Goal: Task Accomplishment & Management: Use online tool/utility

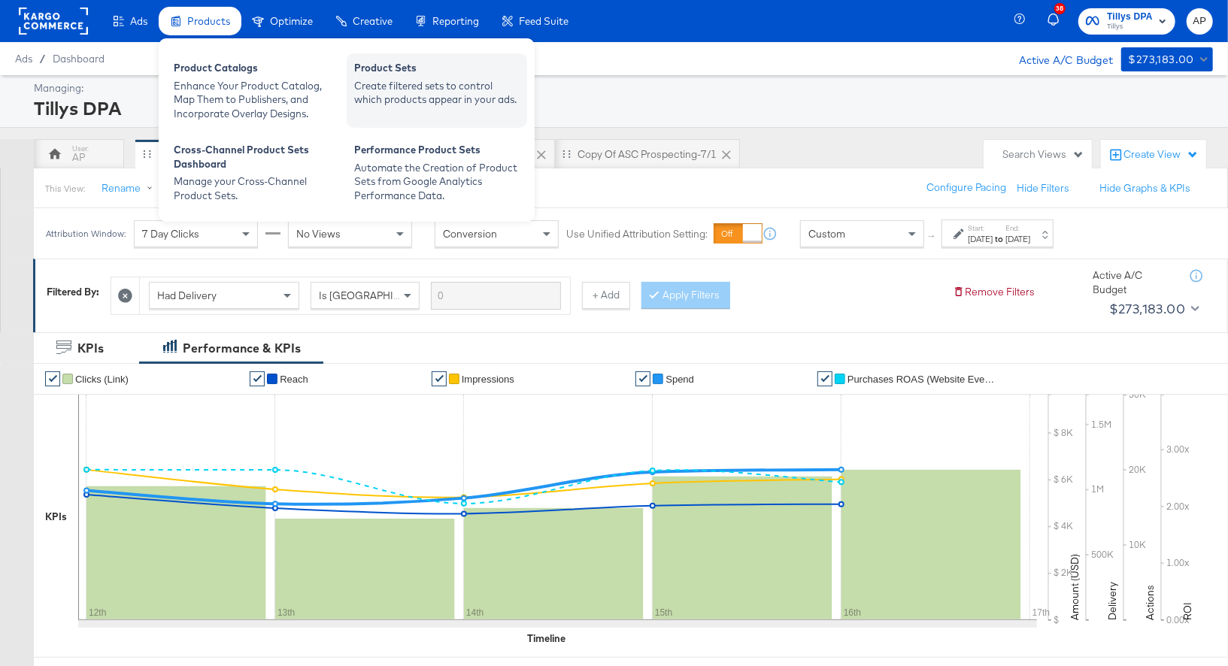
click at [407, 65] on div "Product Sets" at bounding box center [436, 70] width 165 height 18
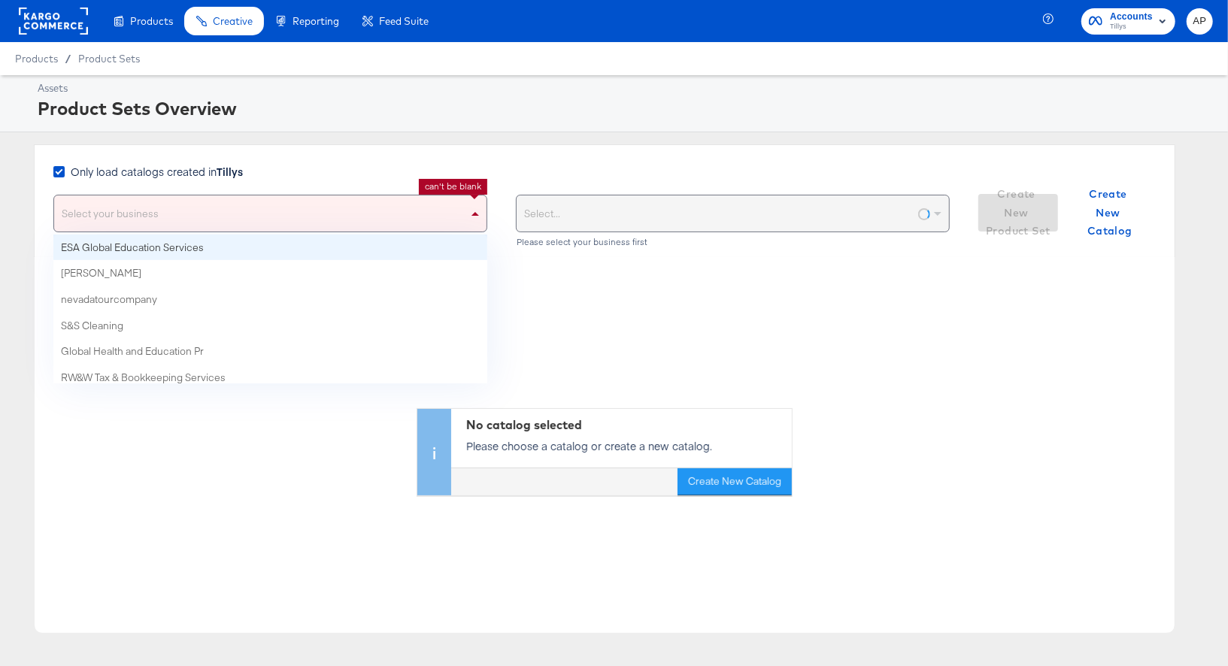
click at [165, 214] on div "Select your business" at bounding box center [270, 214] width 432 height 36
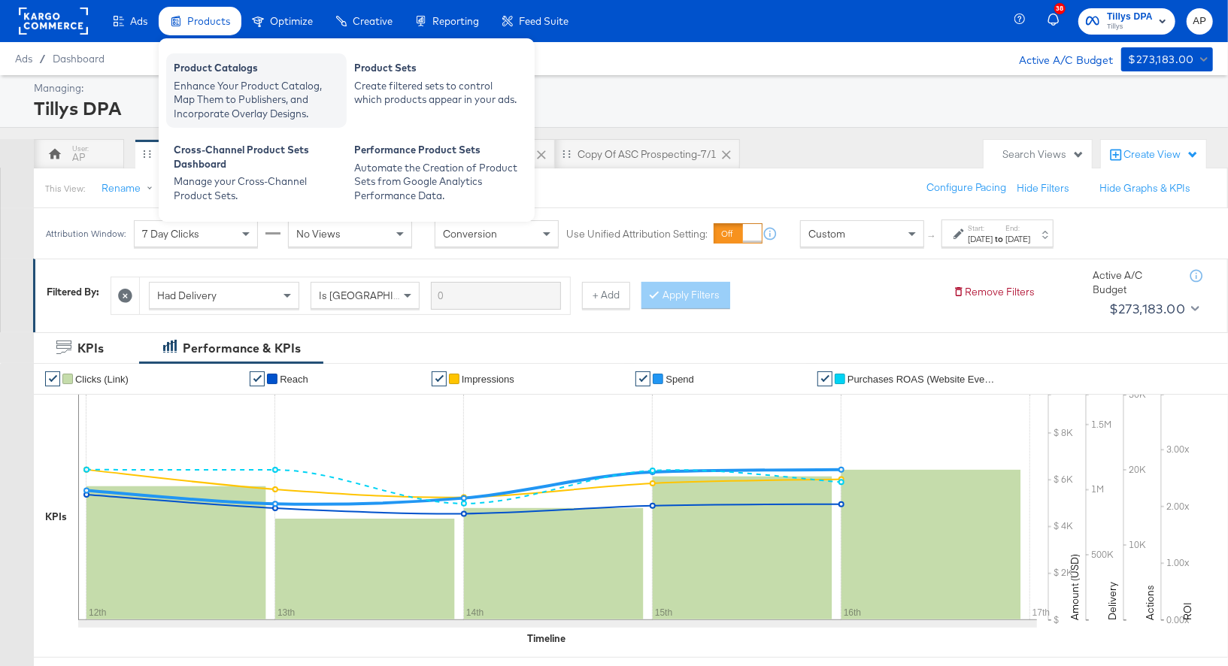
click at [253, 93] on div "Enhance Your Product Catalog, Map Them to Publishers, and Incorporate Overlay D…" at bounding box center [256, 100] width 165 height 42
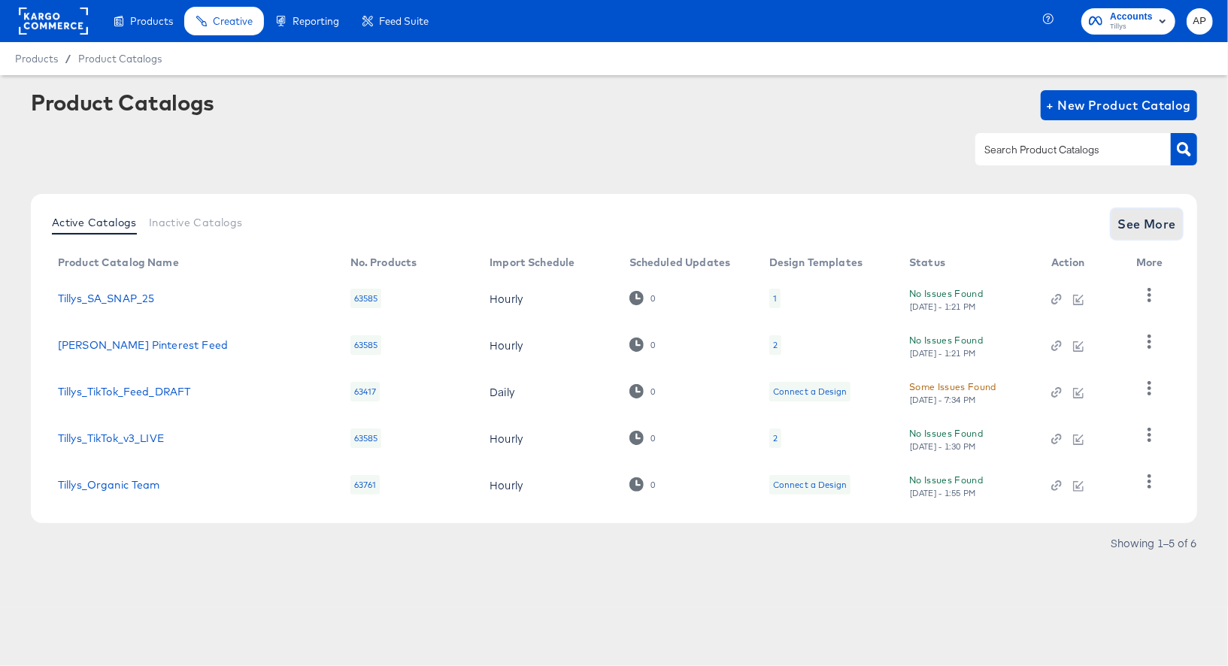
click at [1170, 224] on span "See More" at bounding box center [1147, 224] width 59 height 21
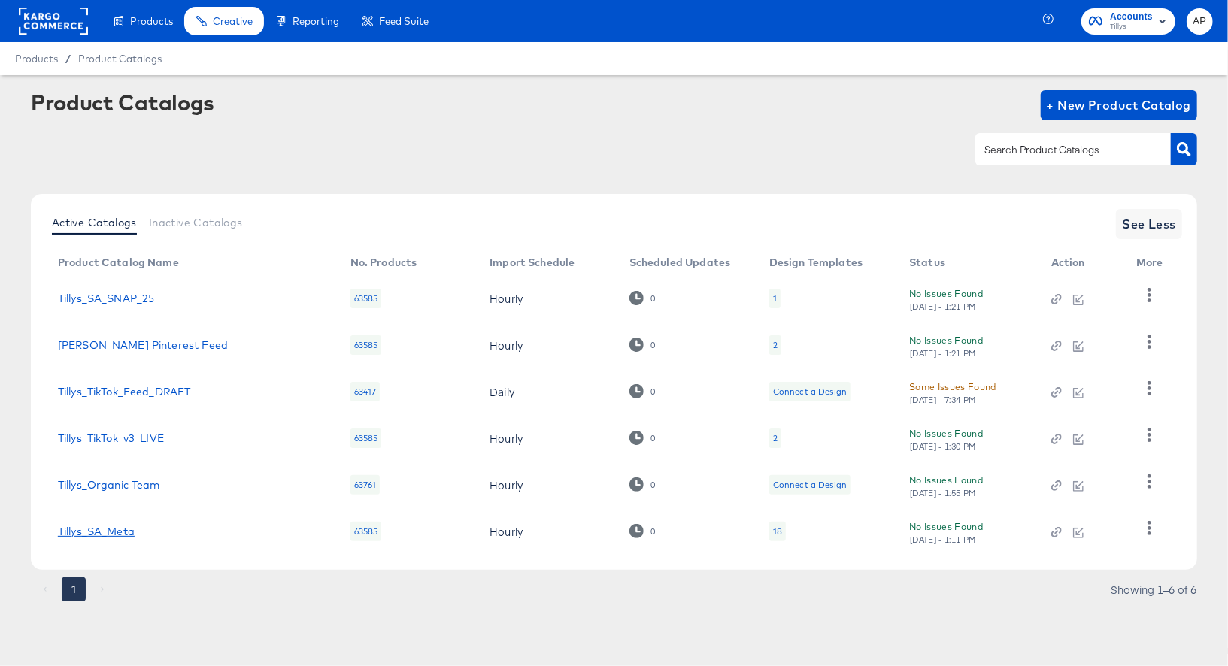
click at [110, 532] on link "Tillys_SA_Meta" at bounding box center [96, 532] width 77 height 12
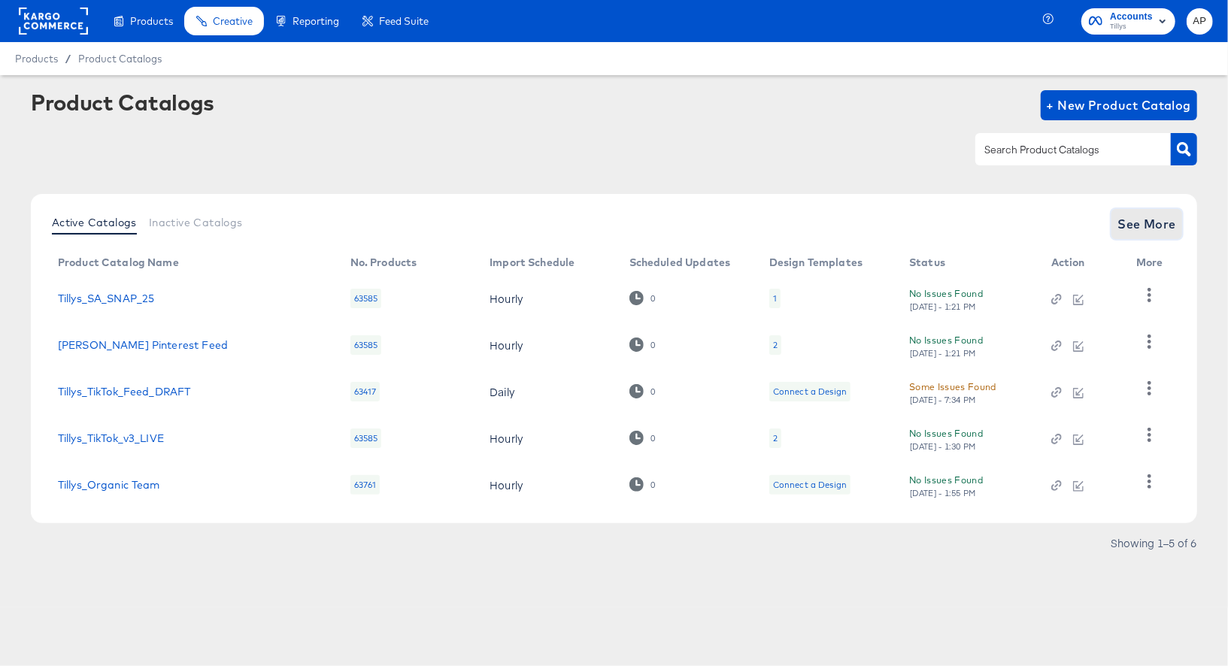
click at [1166, 220] on span "See More" at bounding box center [1147, 224] width 59 height 21
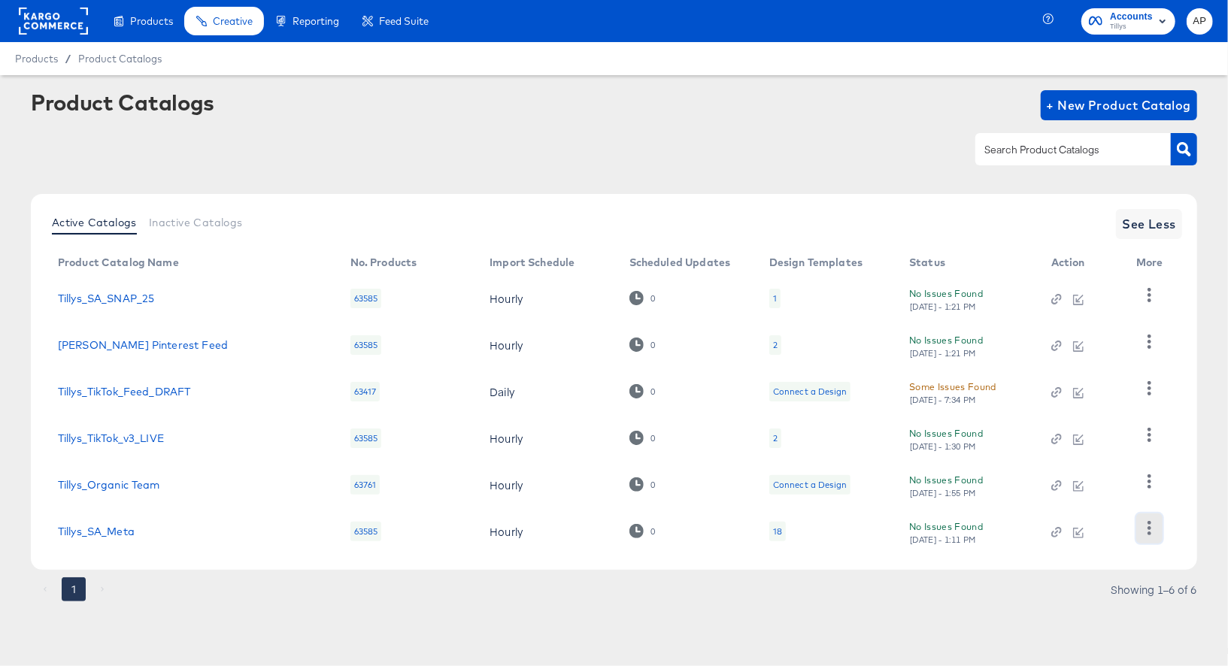
click at [1147, 526] on icon "button" at bounding box center [1149, 528] width 14 height 14
click at [1064, 456] on div "HUD Checks (Internal)" at bounding box center [1087, 453] width 150 height 24
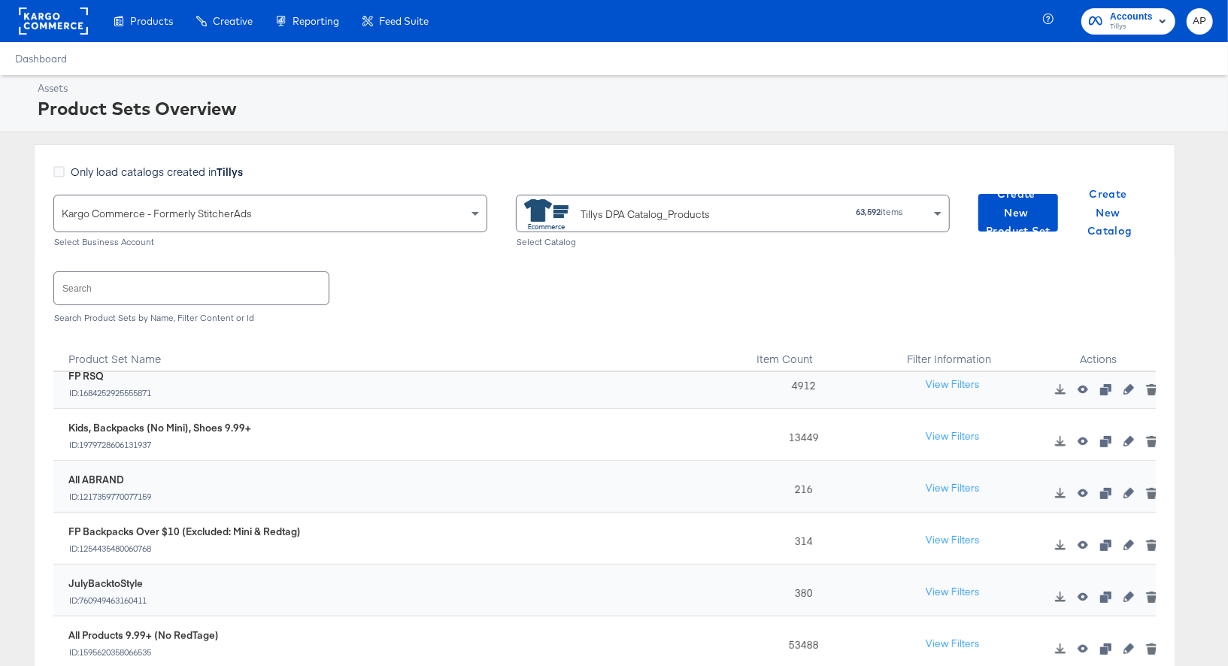
scroll to position [440, 0]
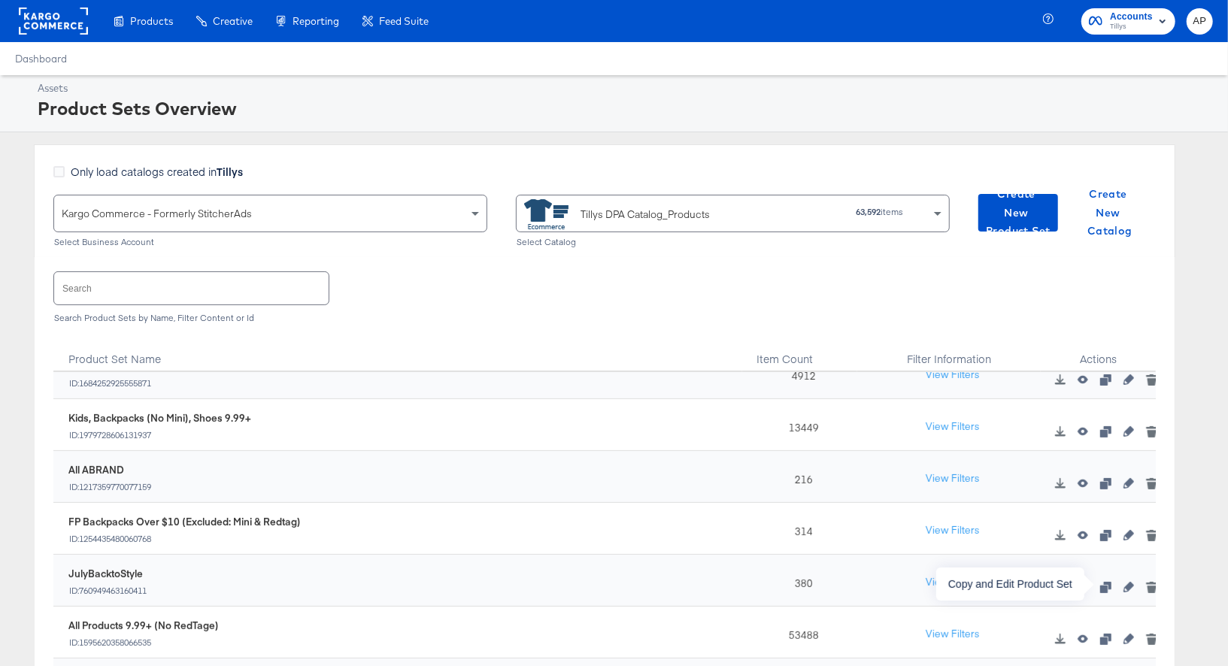
click at [1108, 584] on icon "button" at bounding box center [1105, 587] width 11 height 11
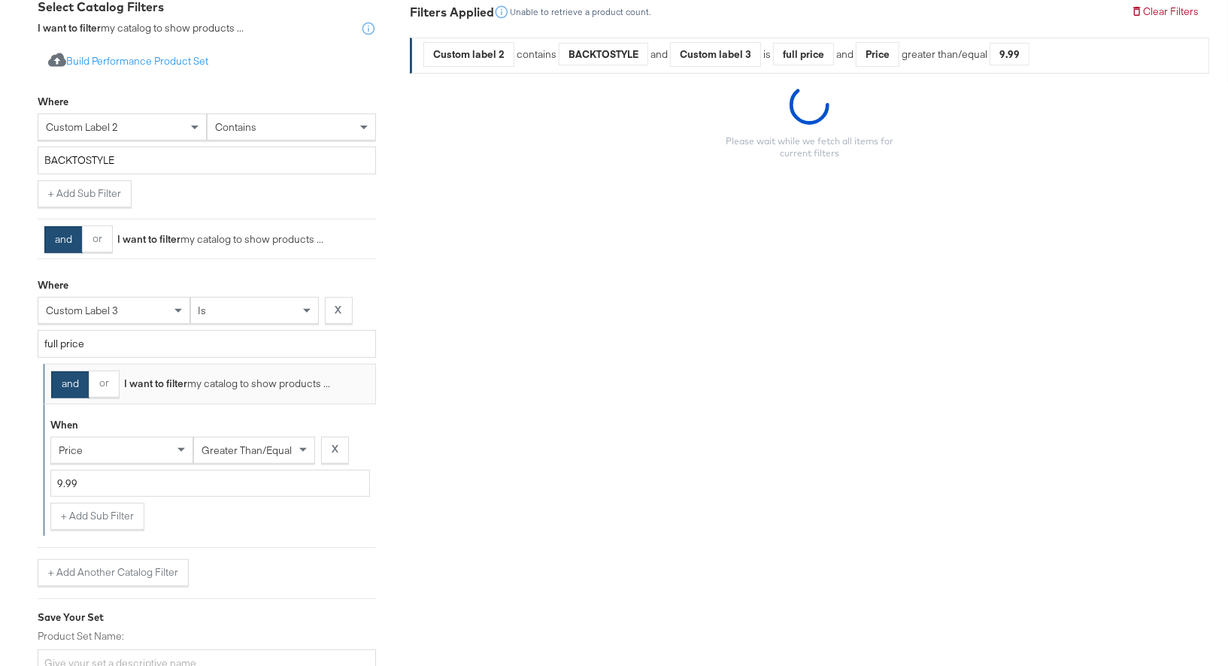
scroll to position [281, 0]
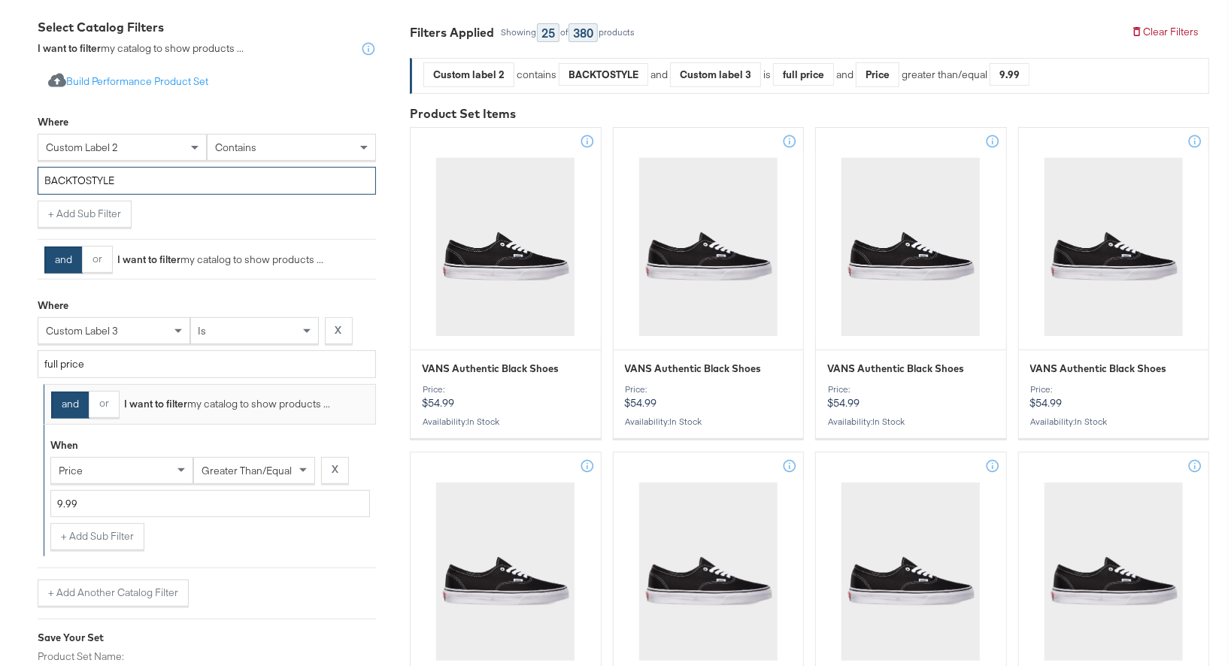
drag, startPoint x: 131, startPoint y: 180, endPoint x: 21, endPoint y: 181, distance: 109.8
paste input "FANCENTRAL"
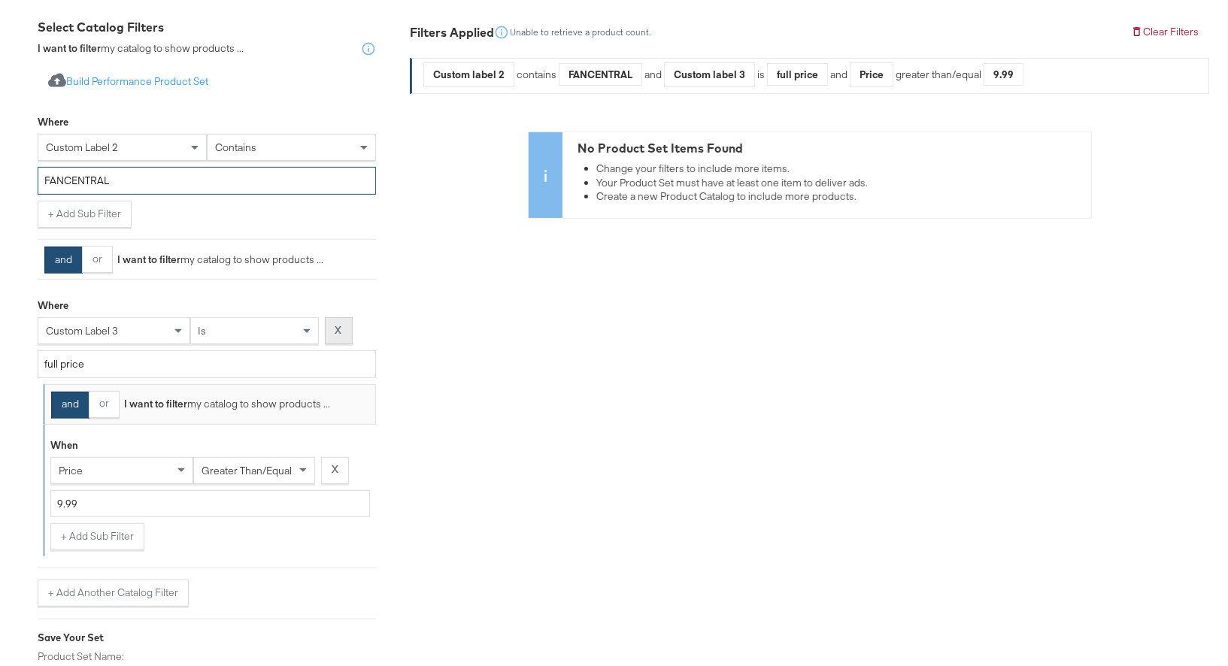
type input "FANCENTRAL"
click at [340, 326] on strong "X" at bounding box center [338, 330] width 7 height 14
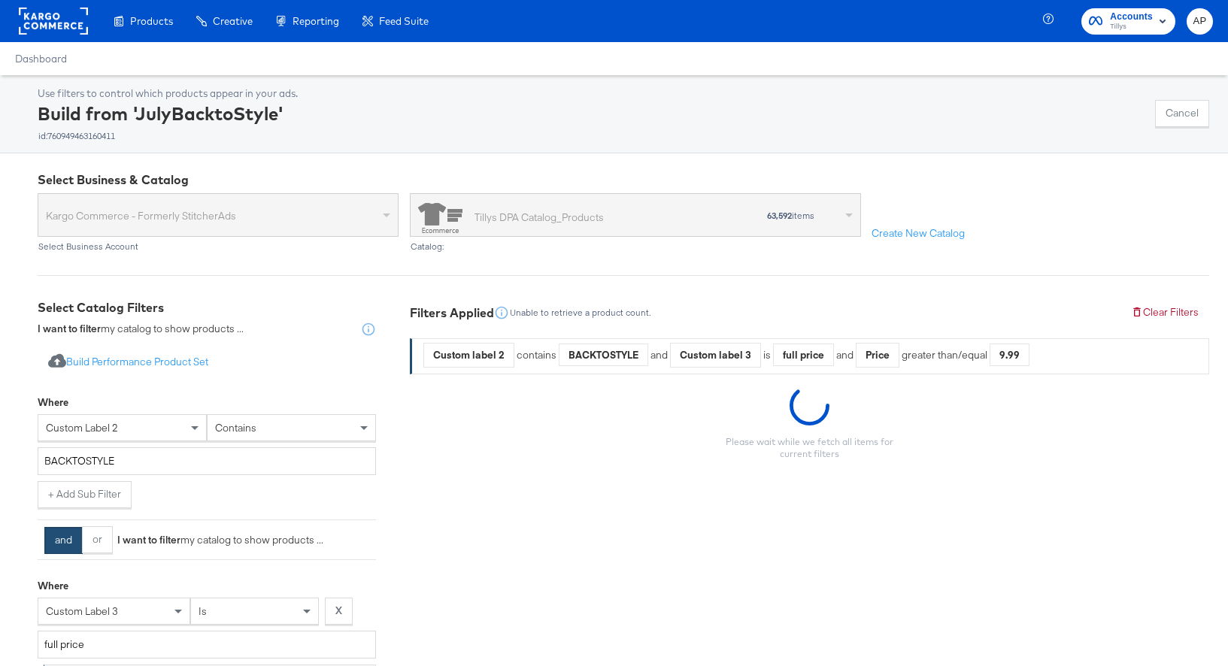
scroll to position [126, 0]
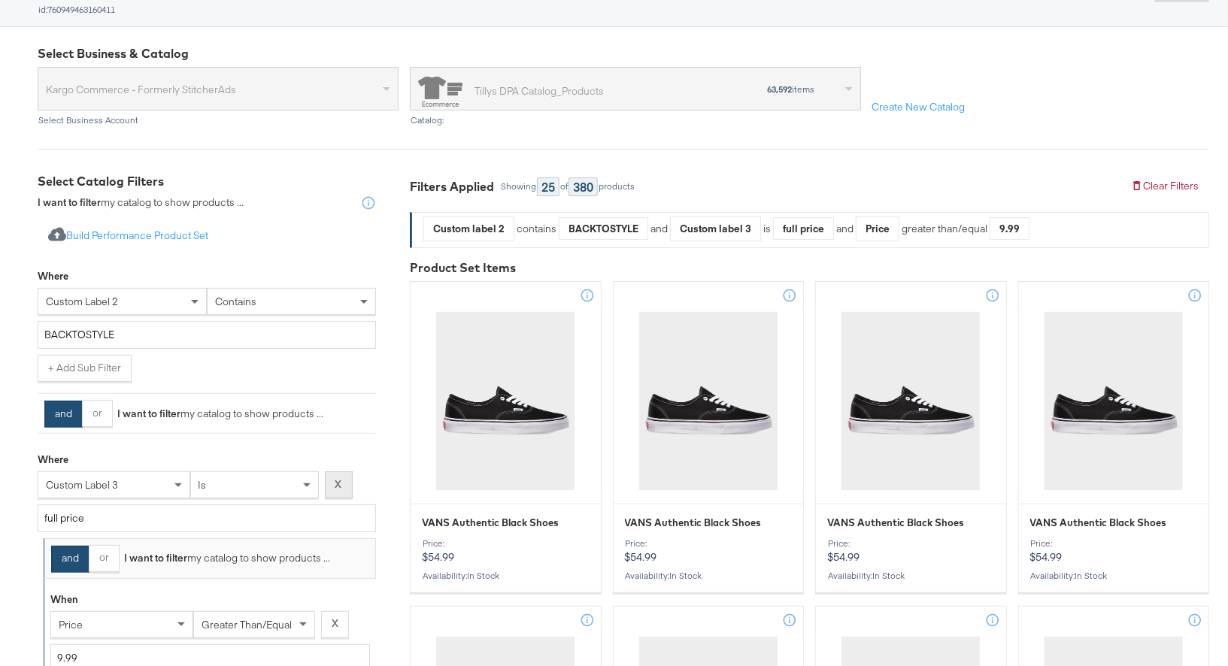
click at [339, 481] on strong "X" at bounding box center [338, 485] width 7 height 14
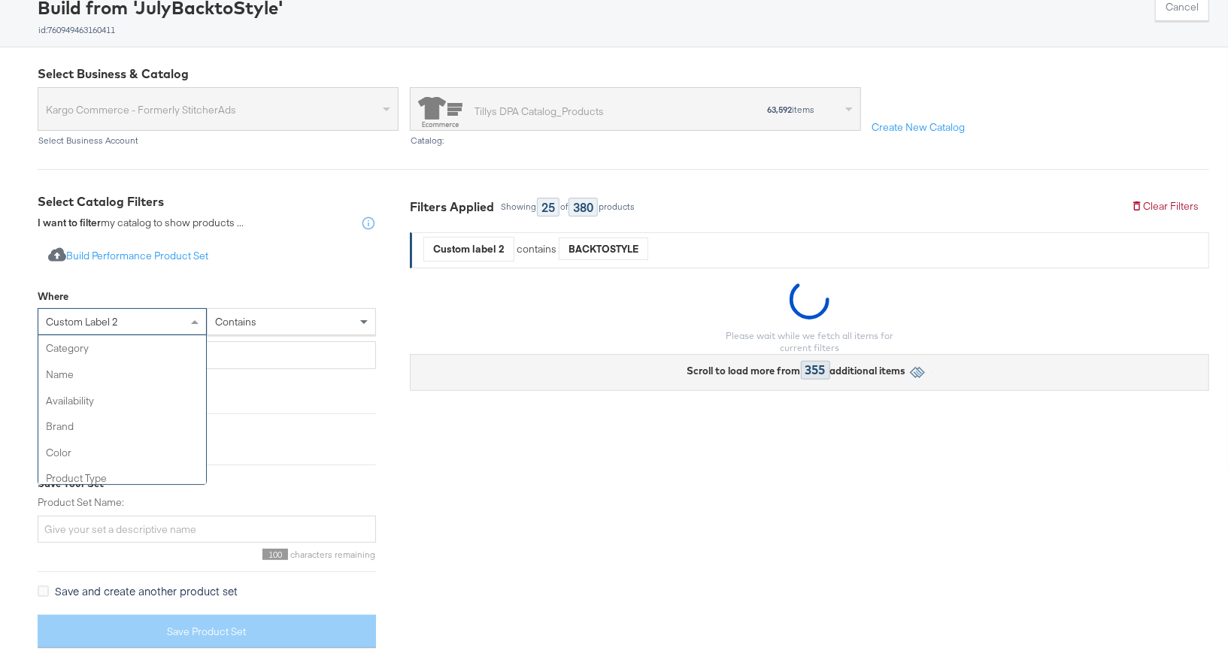
click at [88, 335] on div "custom label 2" at bounding box center [122, 322] width 168 height 26
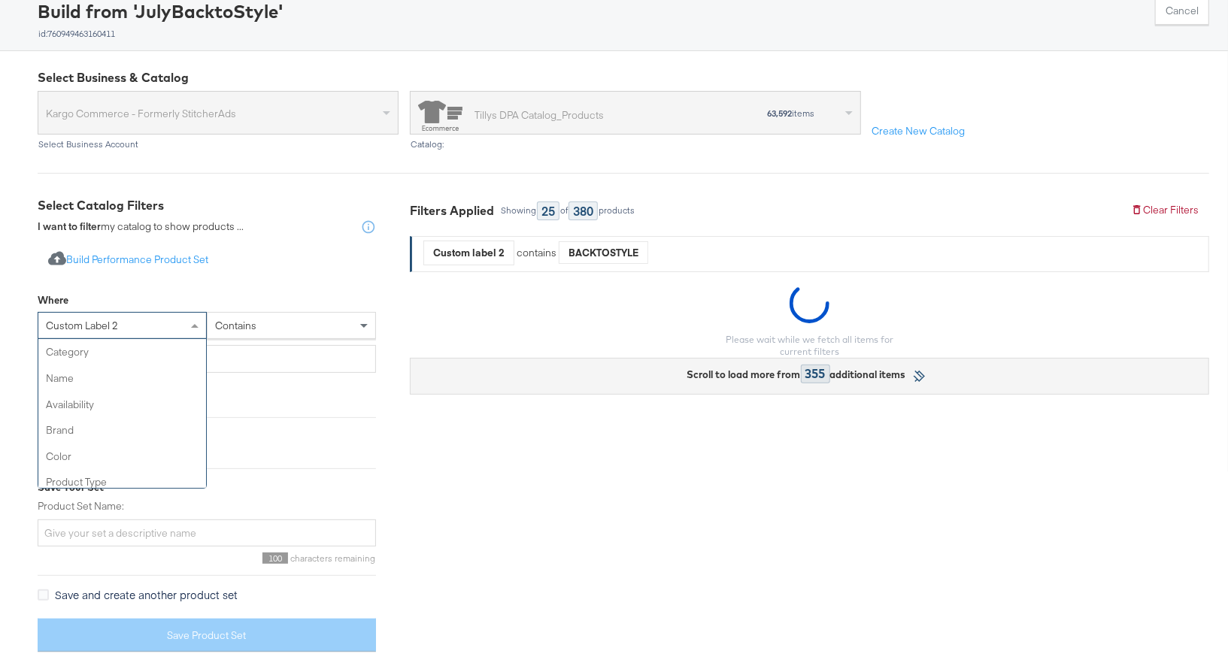
scroll to position [546, 0]
click at [88, 336] on div "custom label 2" at bounding box center [122, 326] width 168 height 26
click at [168, 269] on button "Import product data from Google Analytics to generate product set Build Perform…" at bounding box center [128, 261] width 181 height 28
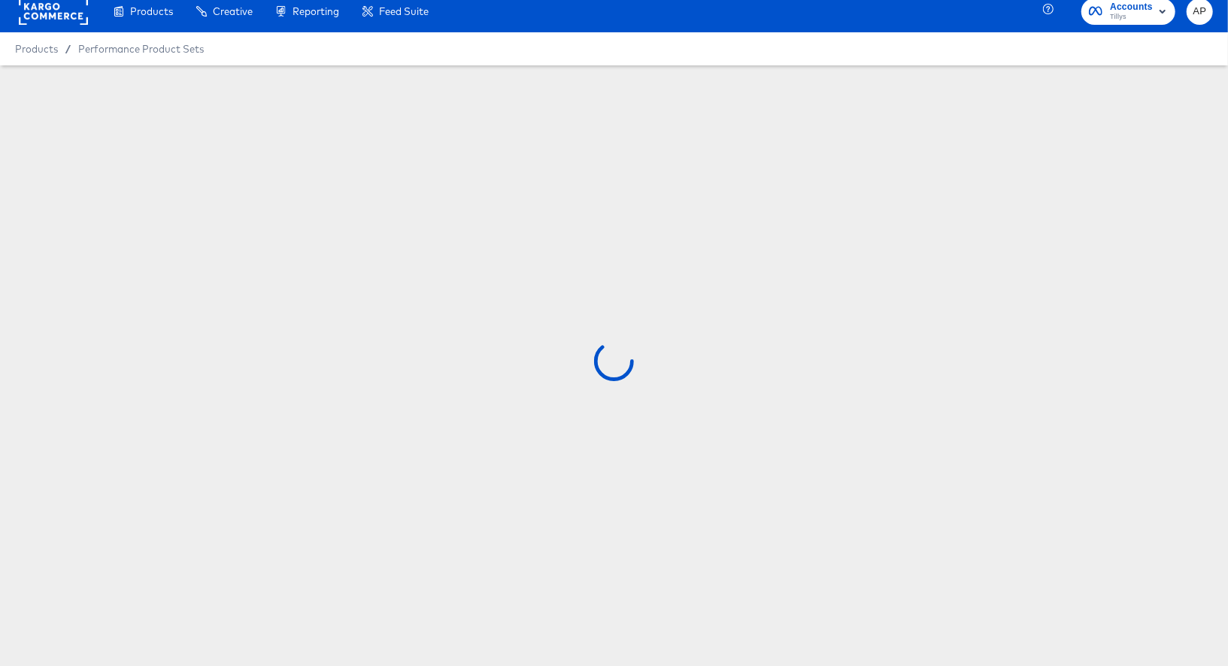
click at [89, 365] on div at bounding box center [614, 366] width 1228 height 50
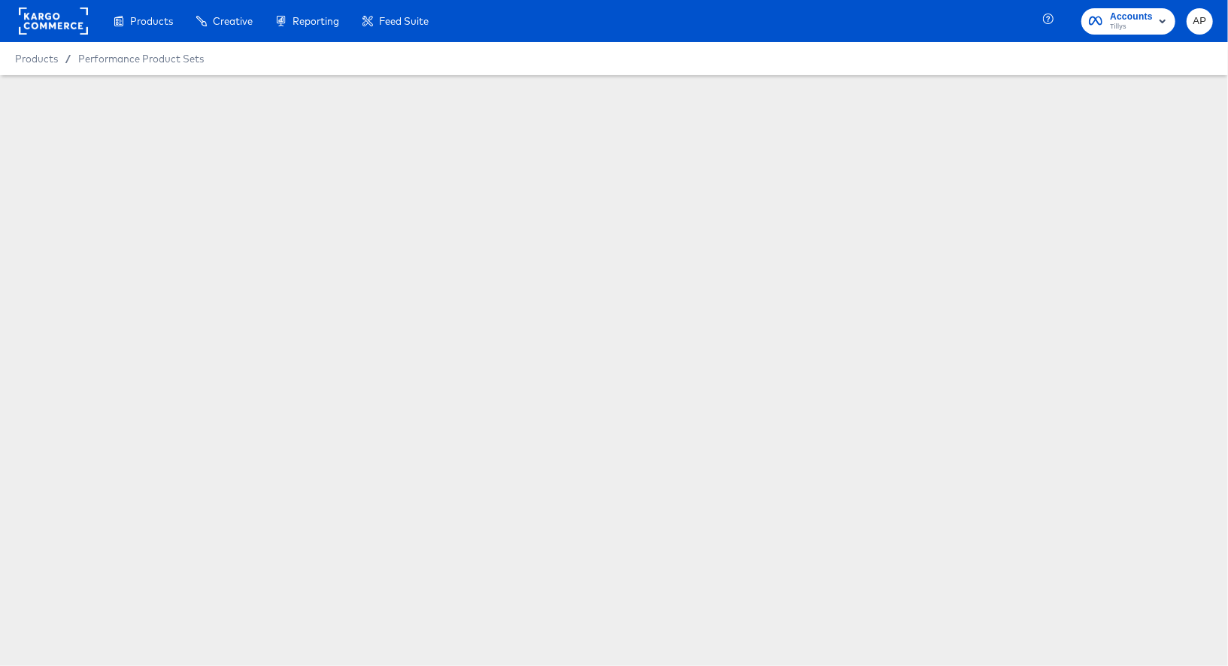
scroll to position [428, 0]
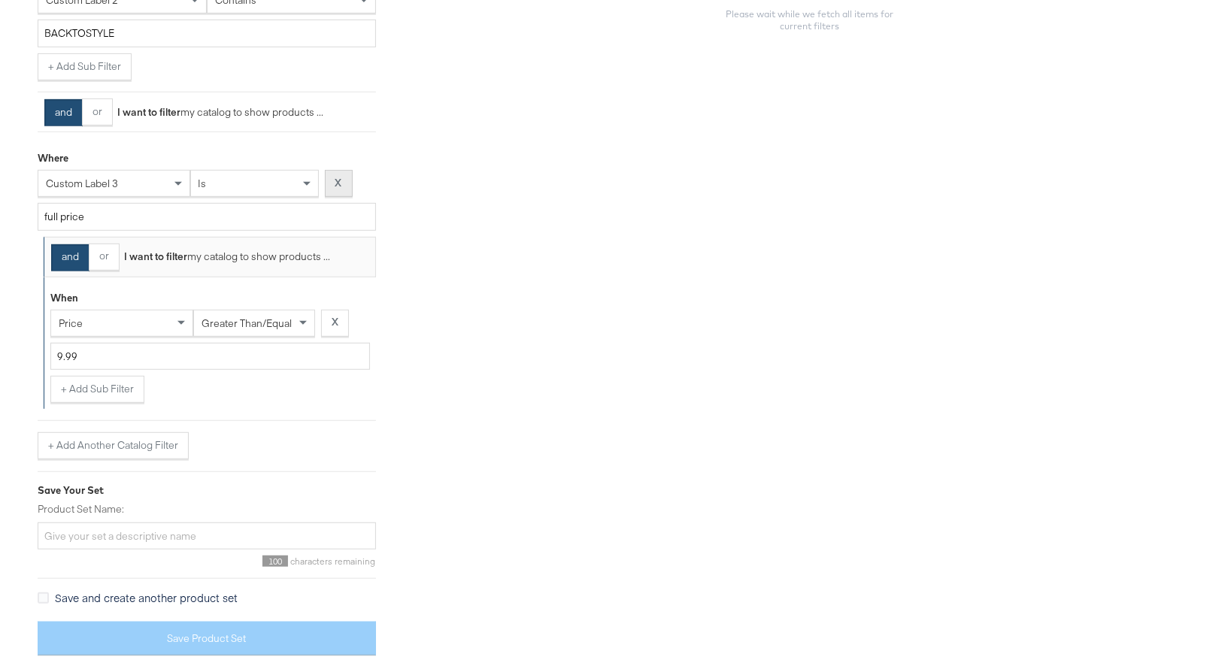
click at [345, 178] on button "X" at bounding box center [339, 183] width 28 height 27
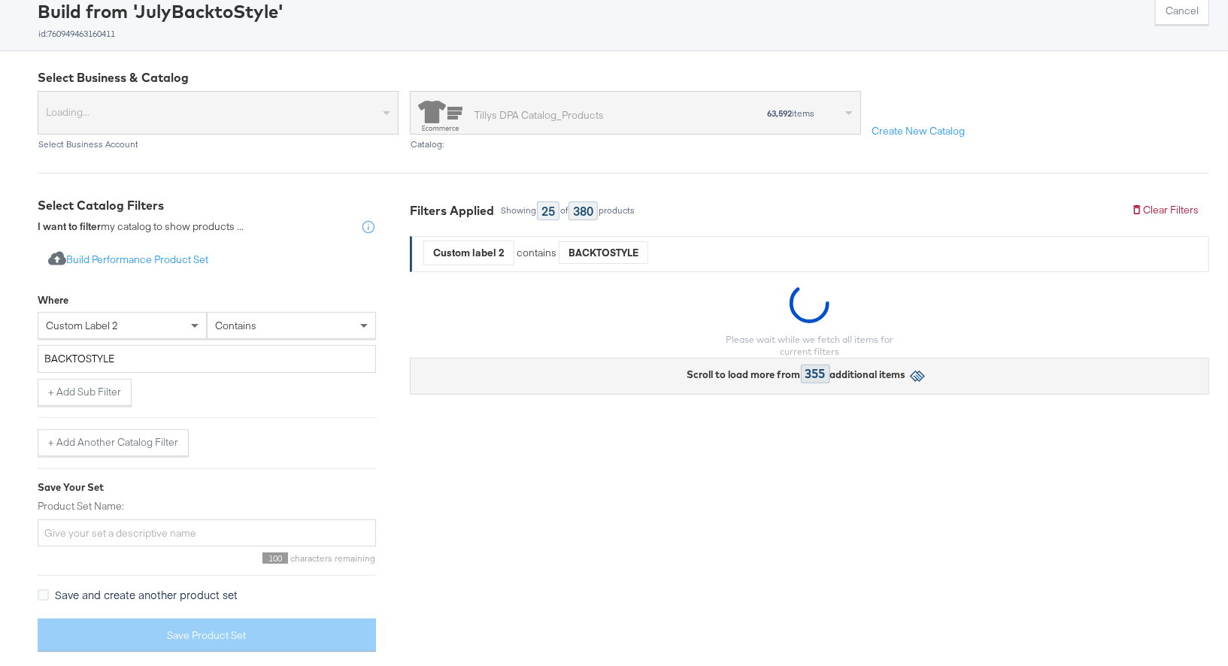
click at [85, 187] on div "Select Business & Catalog Loading... Select Business Account Tillys DPA Catalog…" at bounding box center [614, 360] width 1228 height 619
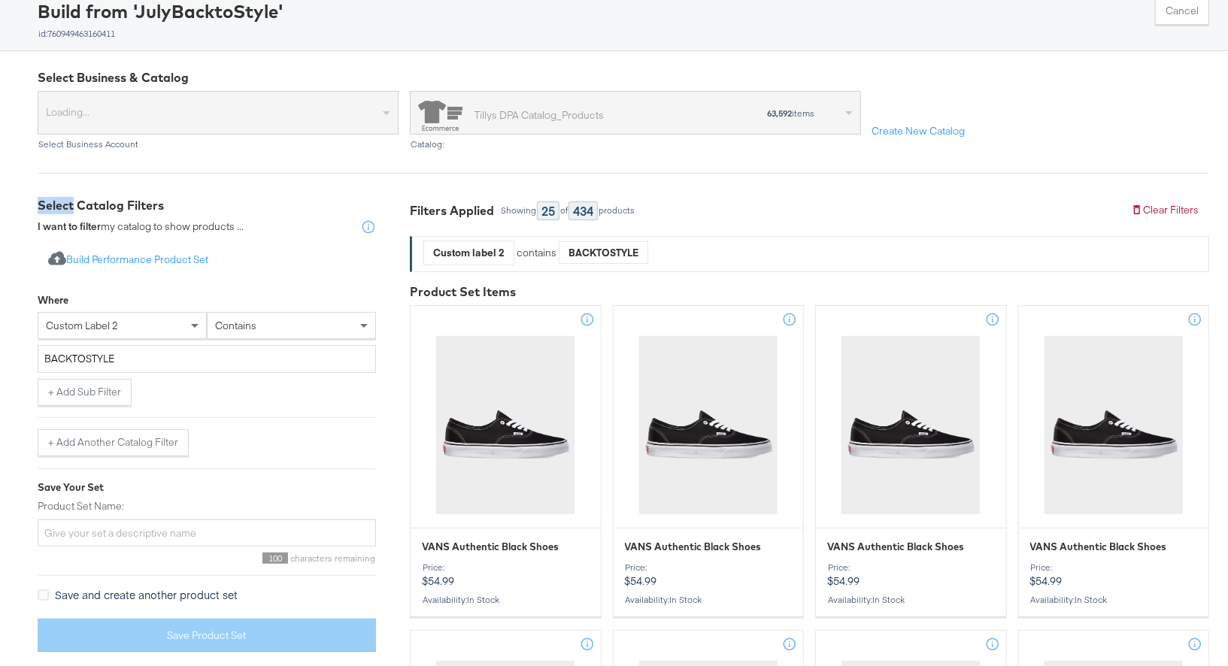
scroll to position [274, 0]
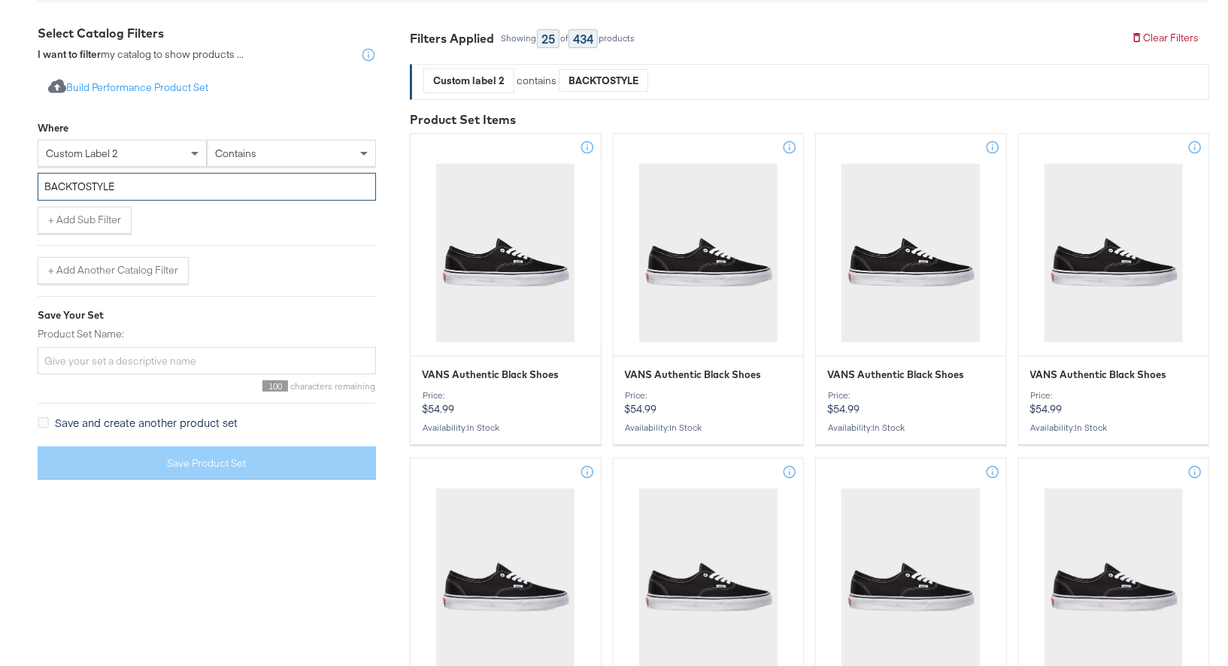
click at [80, 185] on input "BACKTOSTYLE" at bounding box center [207, 187] width 338 height 28
paste input "FANCENTRAL"
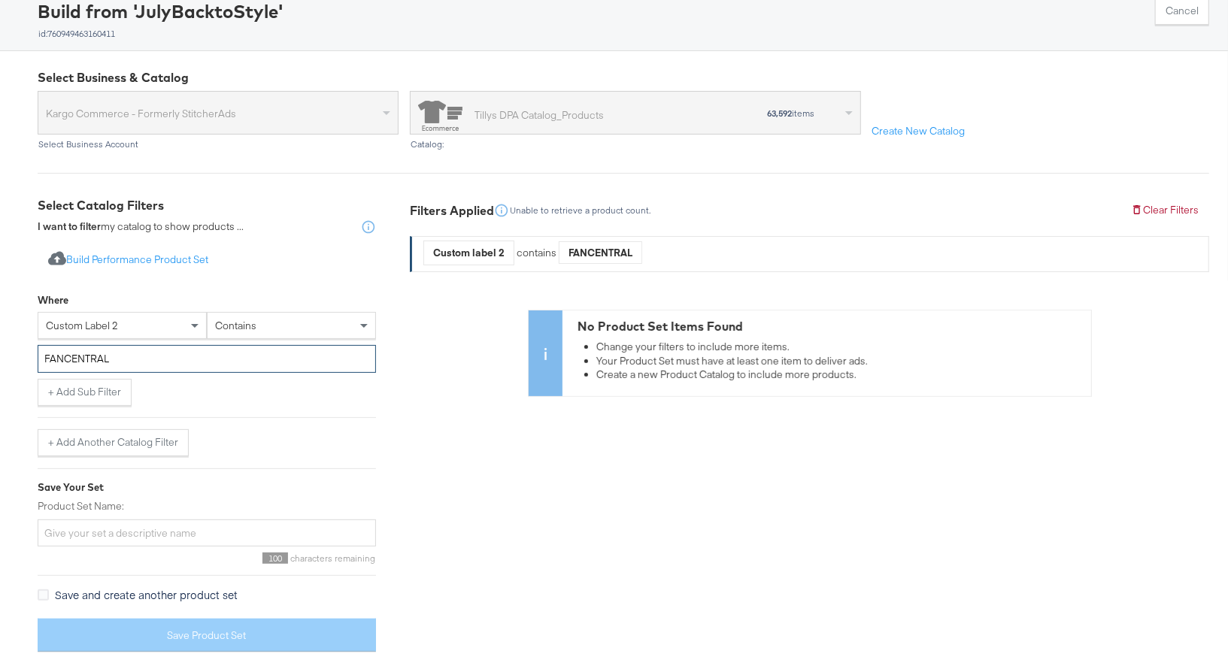
type input "FANCENTRAL"
click at [75, 358] on input "FANCENTRAL" at bounding box center [207, 359] width 338 height 28
click at [393, 325] on div "Select Catalog Filters I want to filter my catalog to show products ... Import …" at bounding box center [218, 430] width 361 height 467
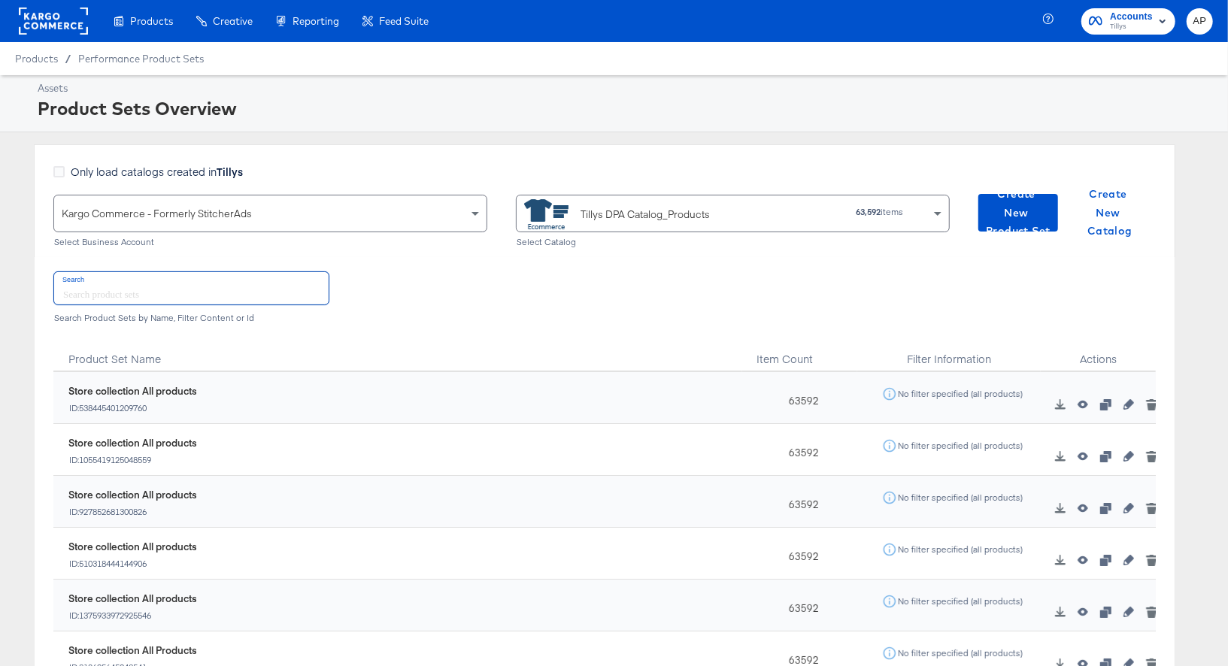
click at [87, 295] on input "text" at bounding box center [191, 288] width 274 height 32
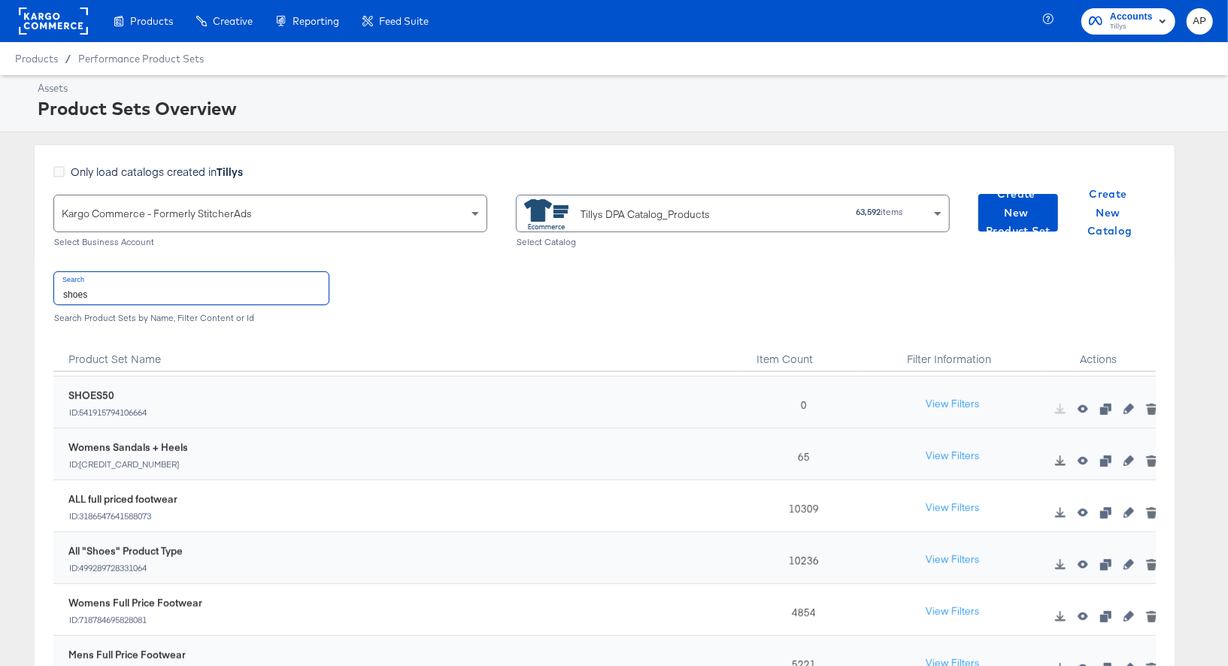
scroll to position [854, 0]
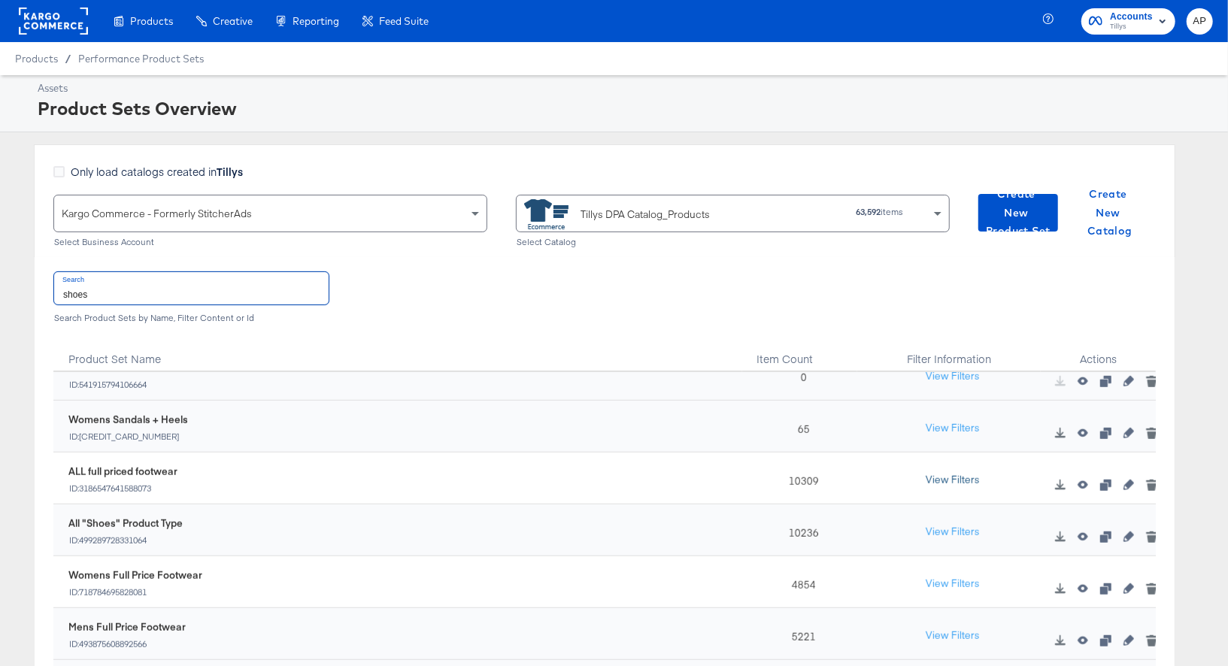
type input "shoes"
click at [966, 472] on button "View Filters" at bounding box center [952, 480] width 75 height 27
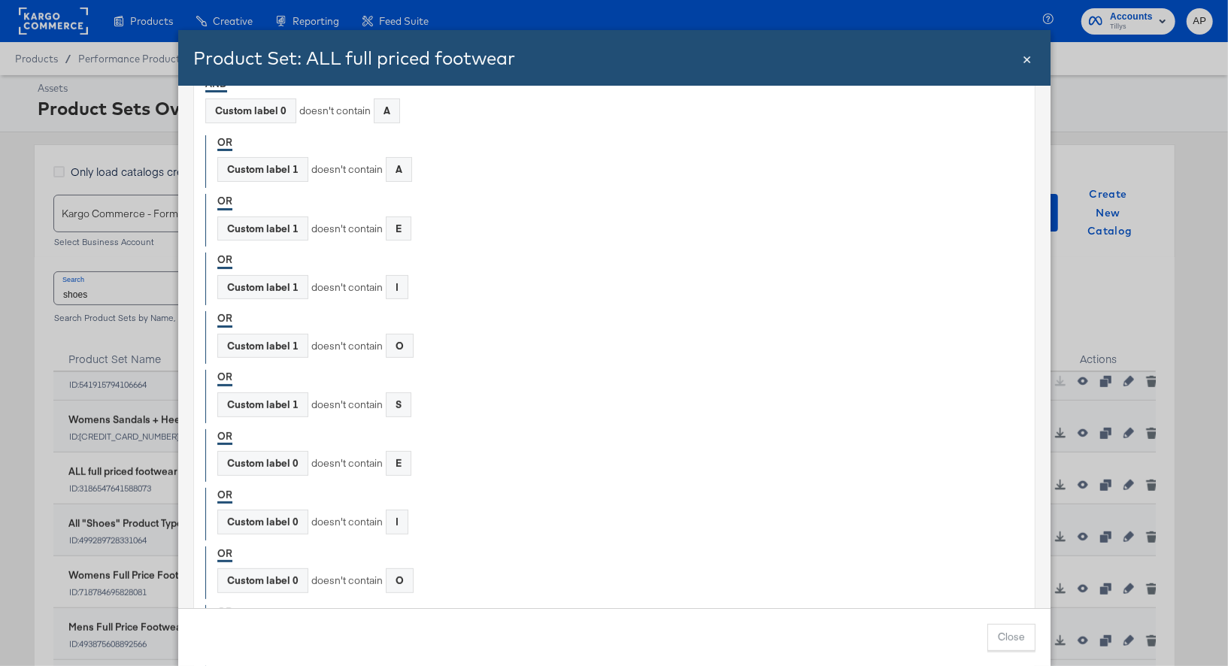
scroll to position [0, 0]
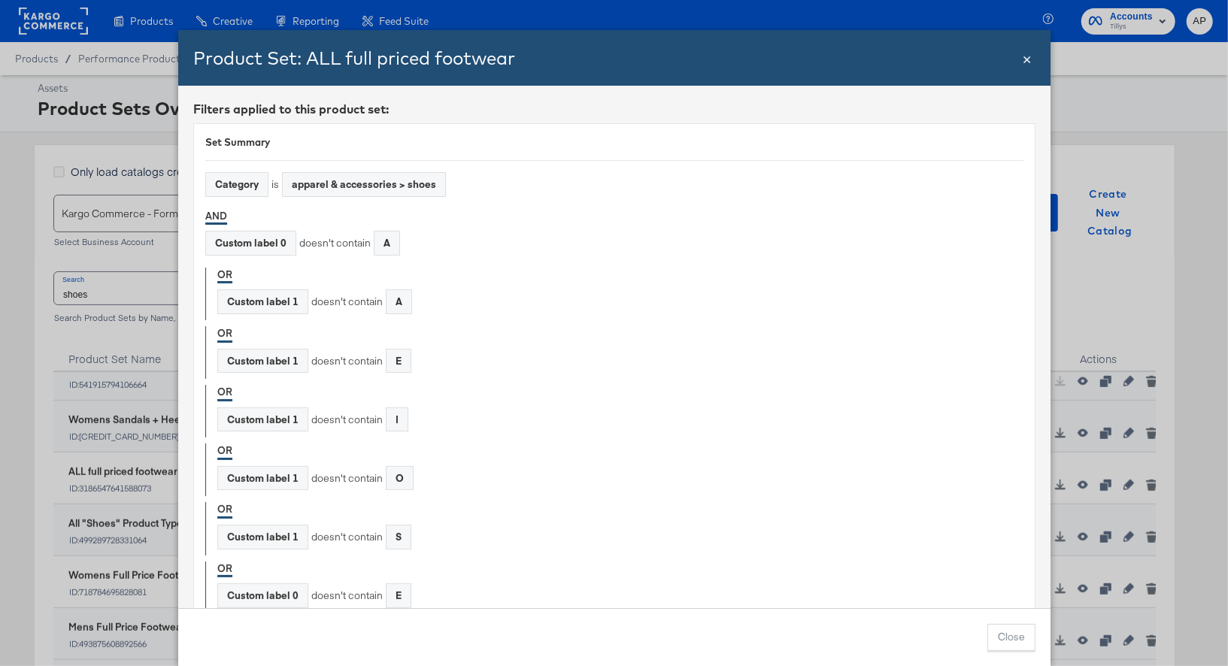
click at [1030, 59] on span "×" at bounding box center [1027, 57] width 9 height 20
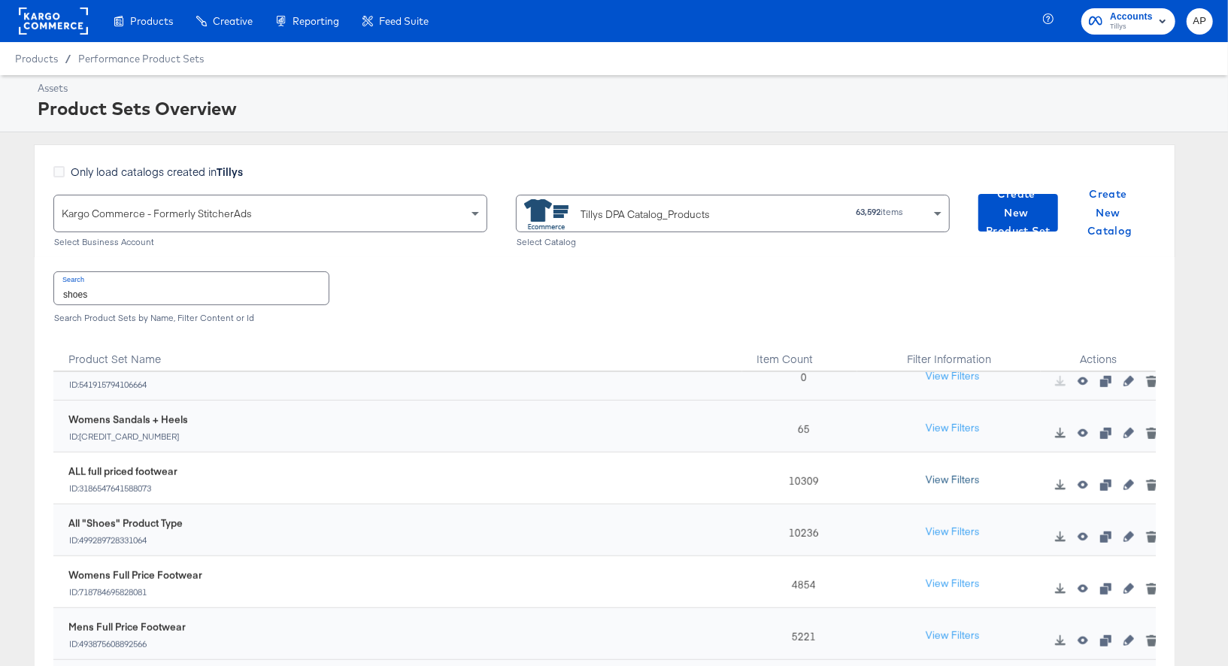
click at [958, 478] on button "View Filters" at bounding box center [952, 480] width 75 height 27
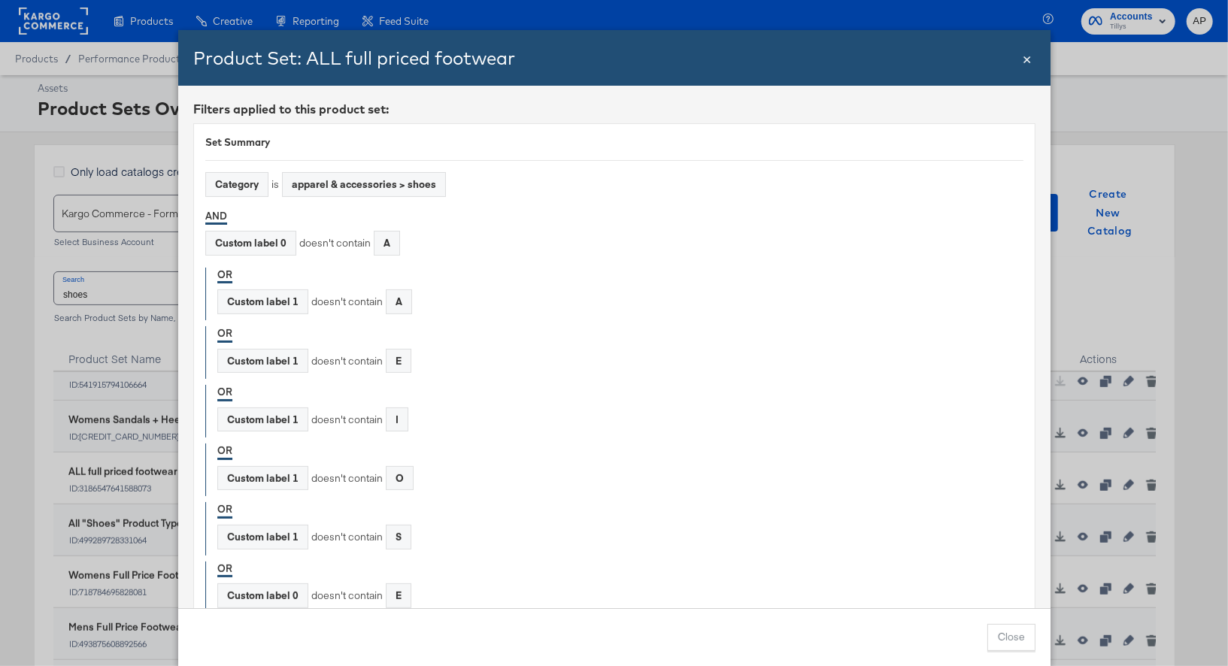
click at [1028, 59] on span "×" at bounding box center [1027, 57] width 9 height 20
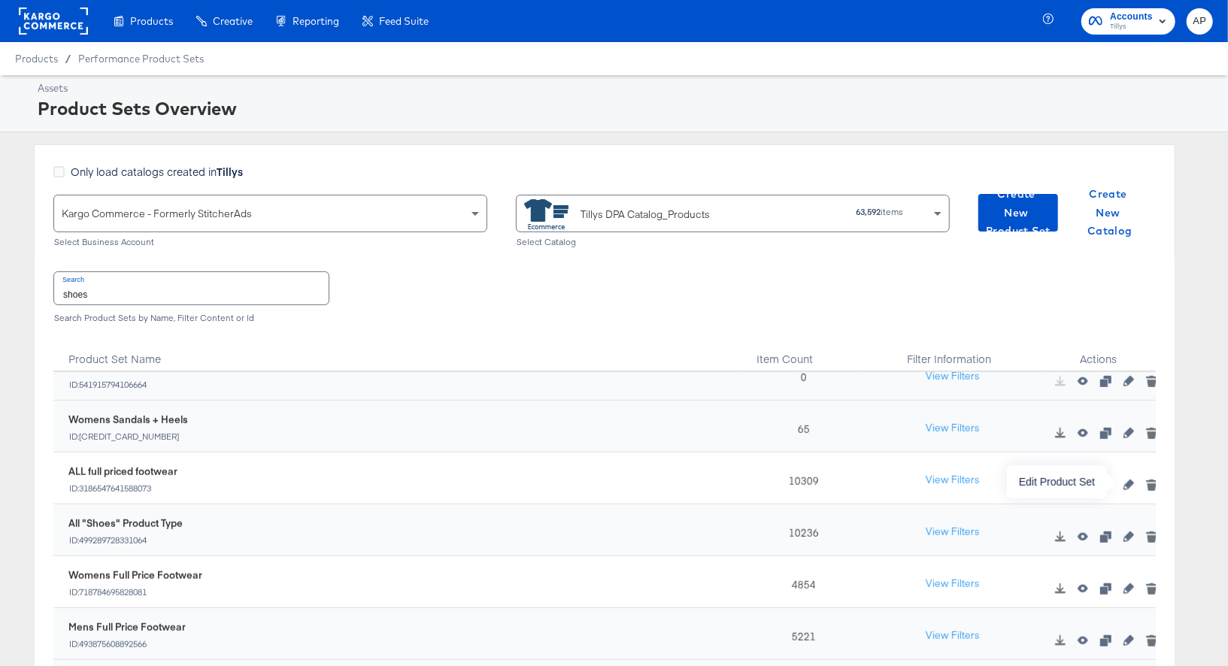
click at [1131, 486] on icon "button" at bounding box center [1129, 485] width 11 height 11
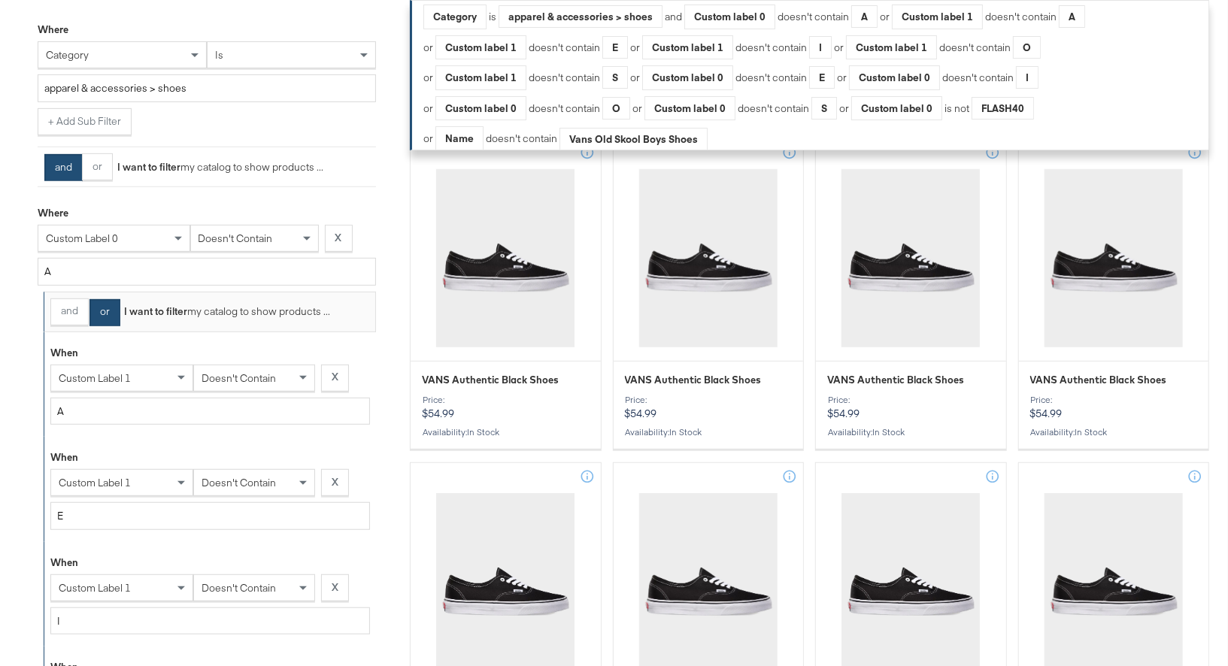
scroll to position [372, 0]
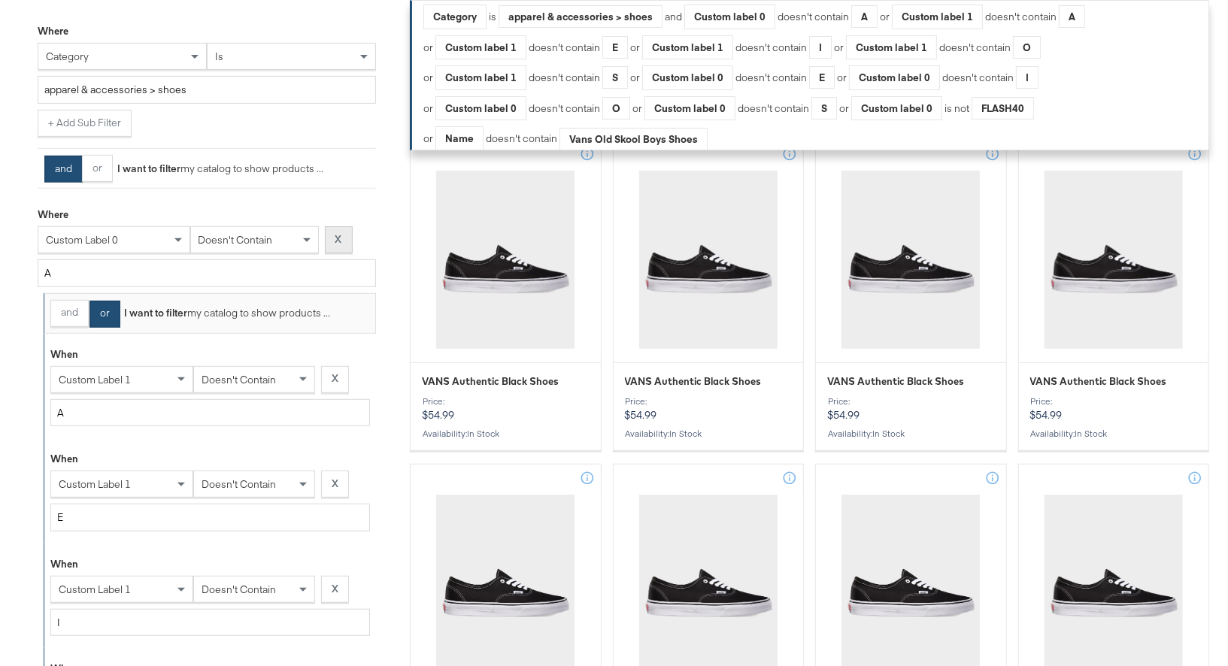
click at [343, 235] on button "X" at bounding box center [339, 239] width 28 height 27
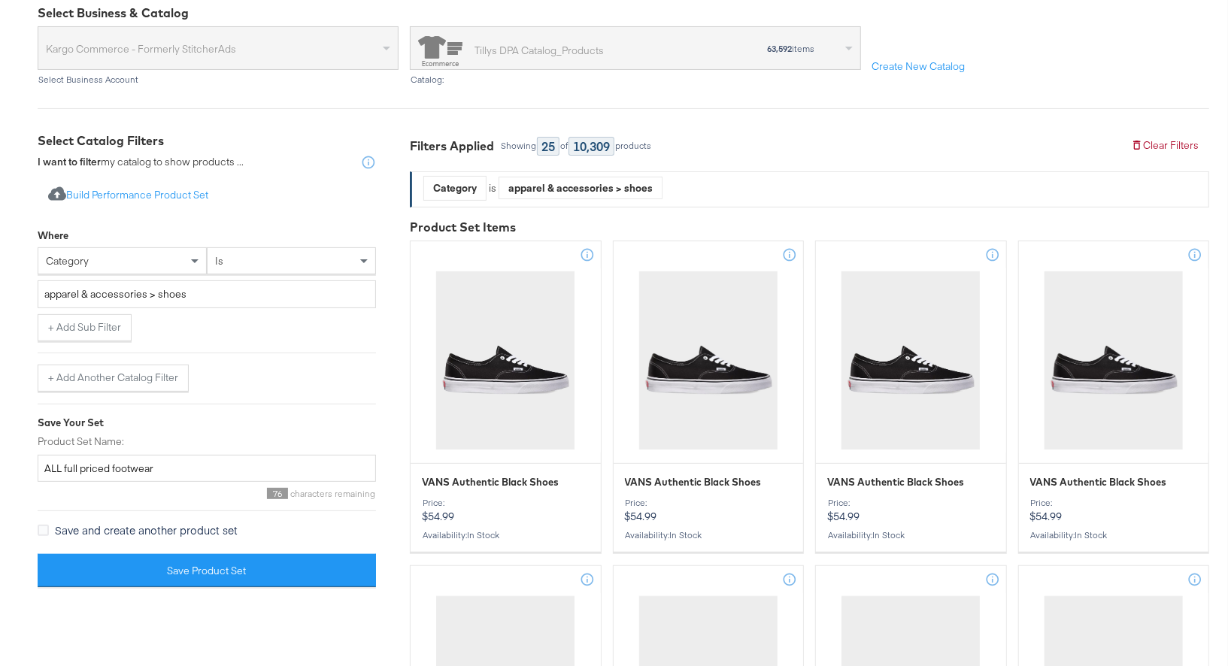
scroll to position [163, 0]
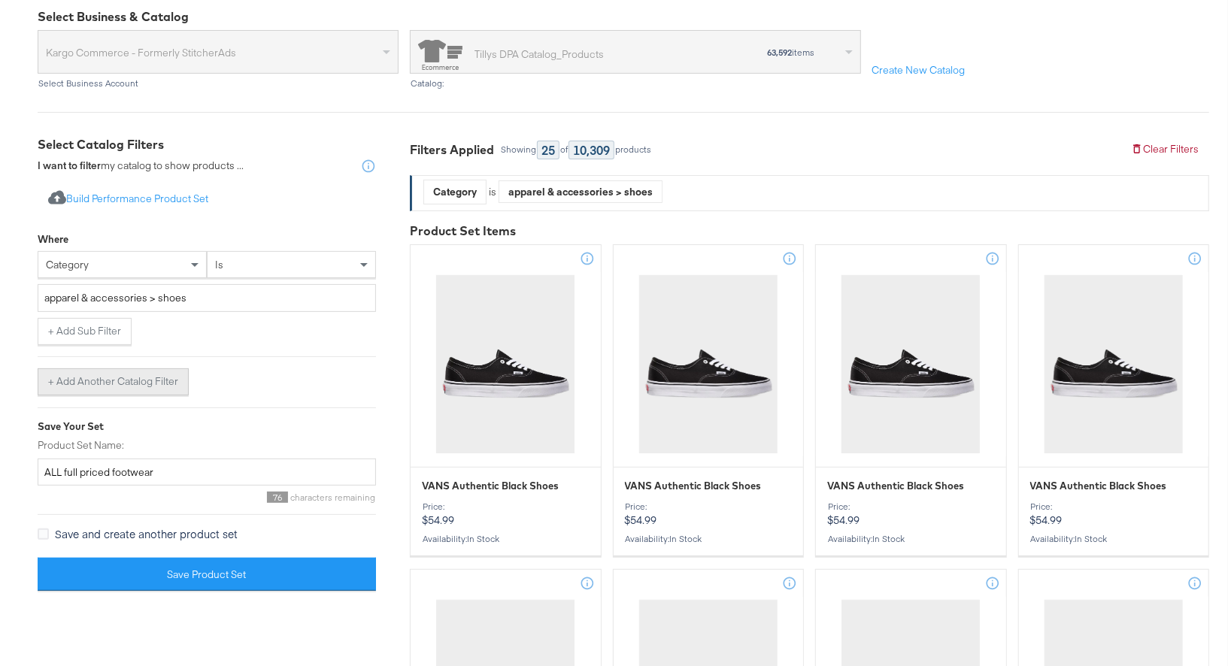
click at [114, 384] on button "+ Add Another Catalog Filter" at bounding box center [113, 382] width 151 height 27
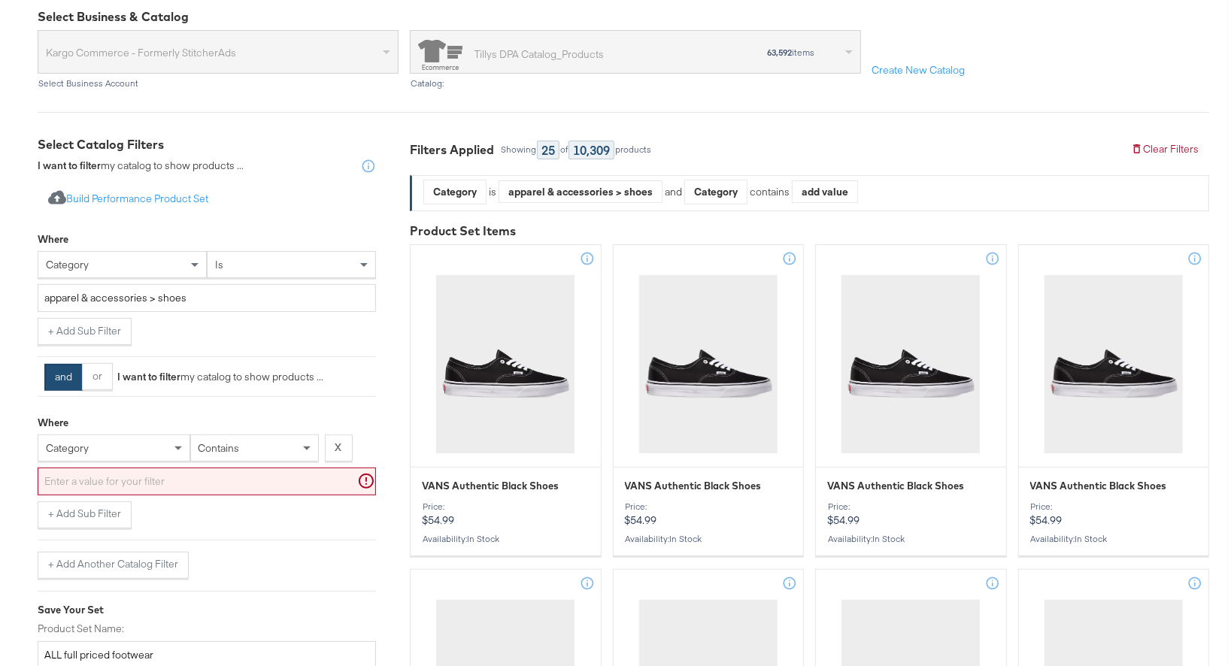
click at [100, 456] on div "category" at bounding box center [113, 448] width 151 height 26
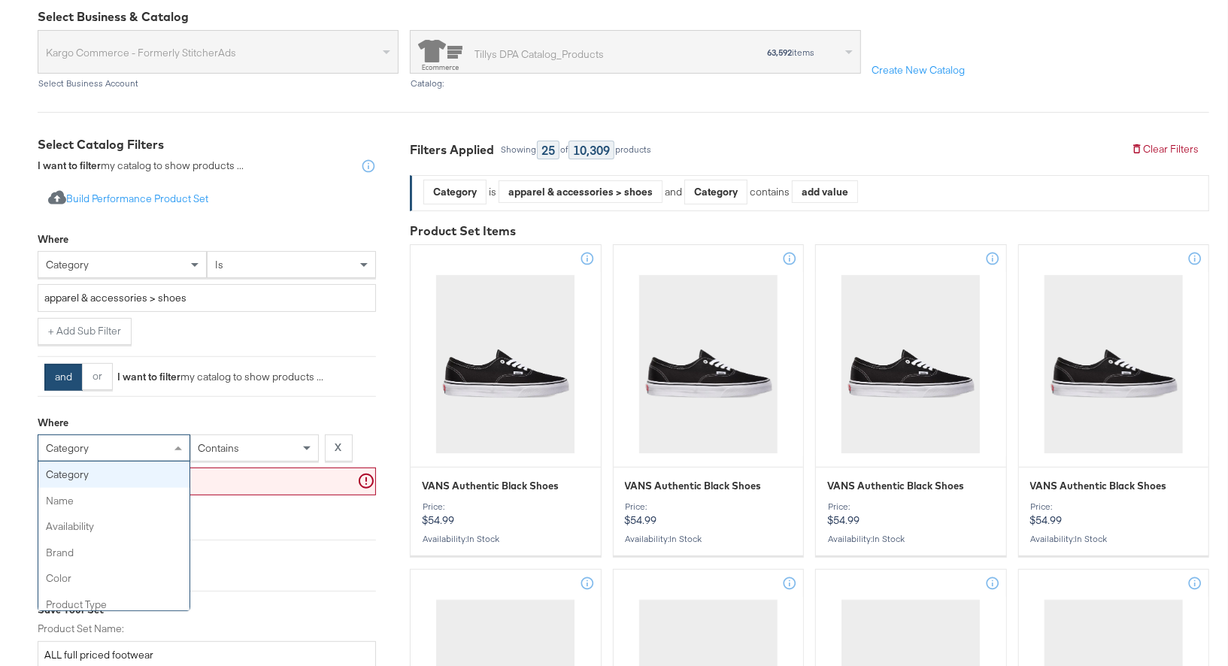
type input "3"
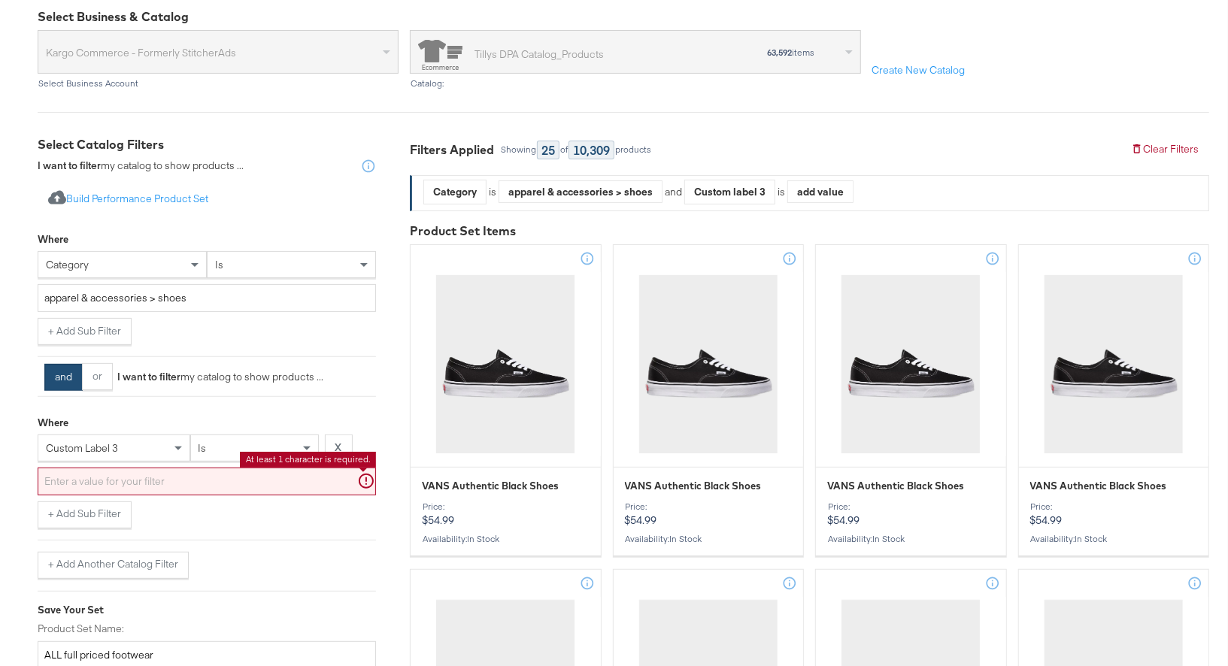
click at [153, 481] on input "text" at bounding box center [207, 482] width 338 height 28
paste input "full price"
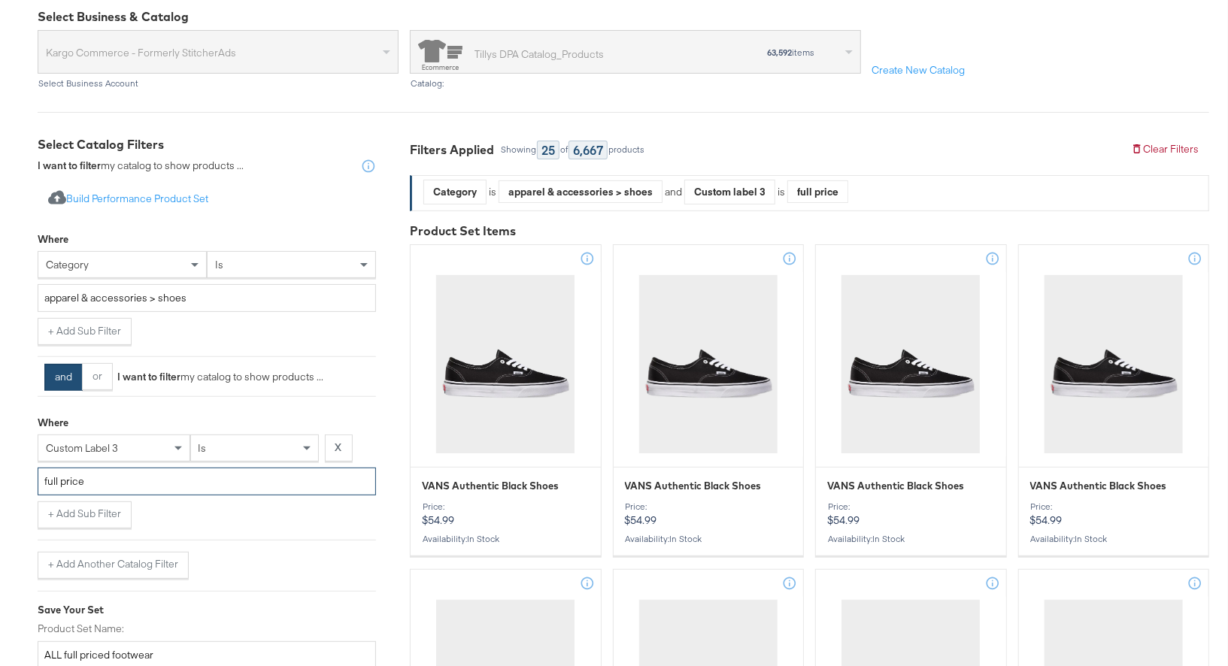
type input "full price"
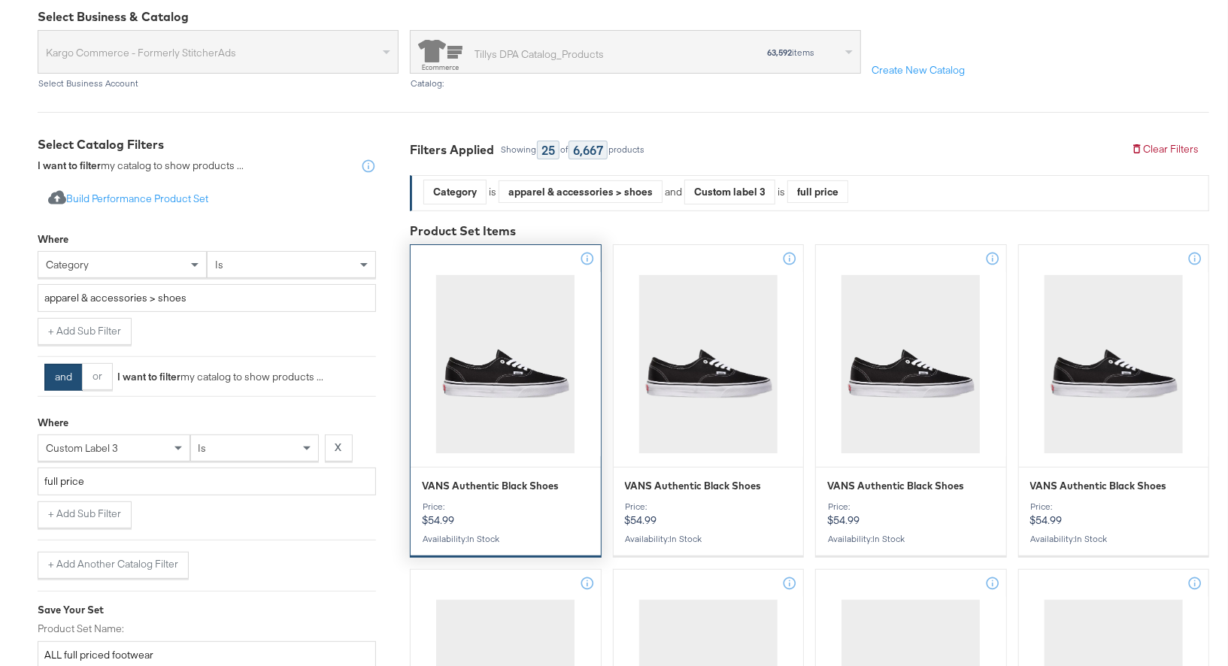
click at [455, 496] on div "VANS Authentic Black Shoes Price: $54.99 Availability : in stock" at bounding box center [506, 517] width 190 height 77
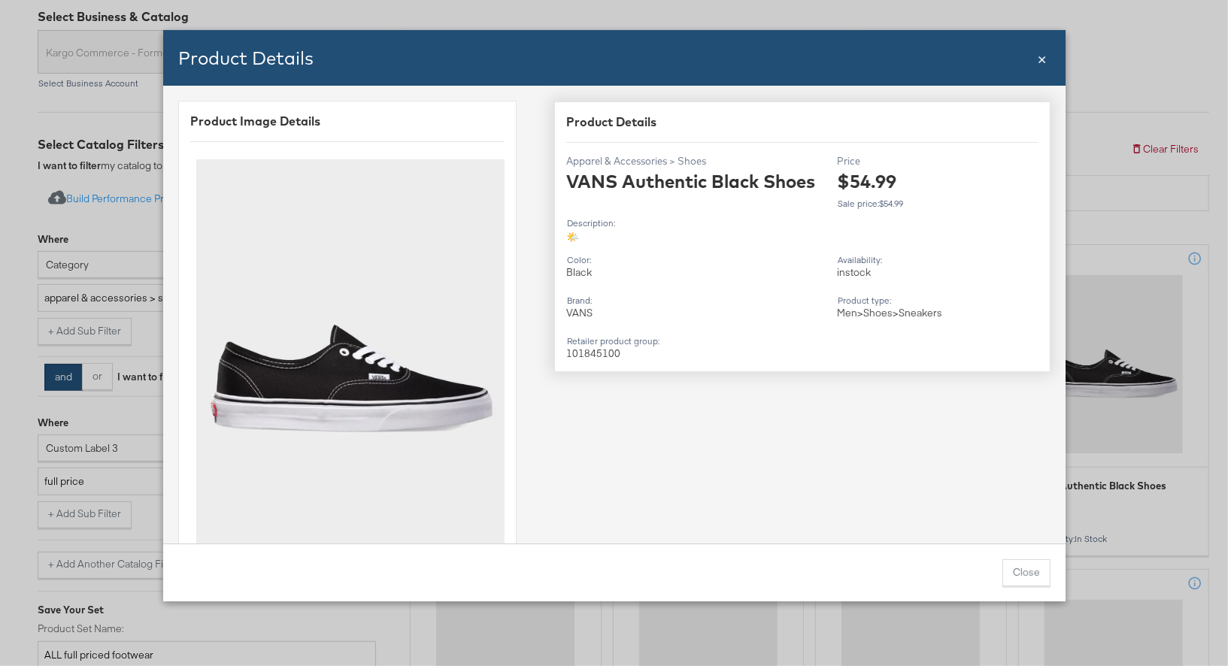
click at [1043, 61] on span "×" at bounding box center [1042, 57] width 9 height 20
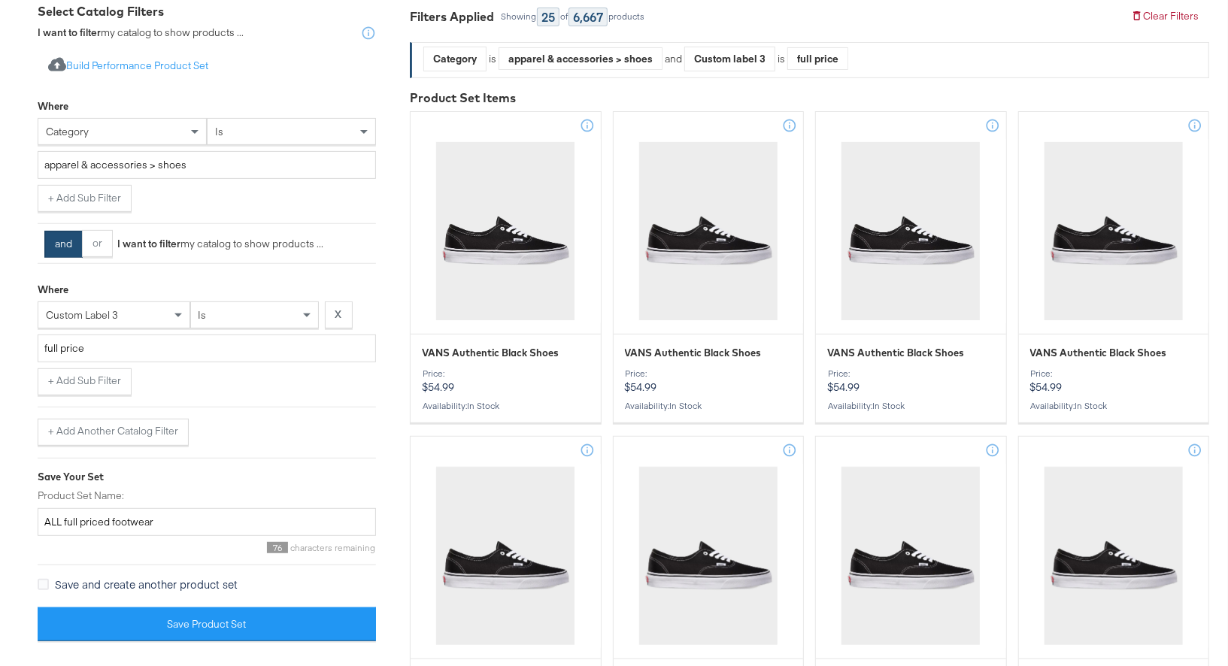
scroll to position [297, 0]
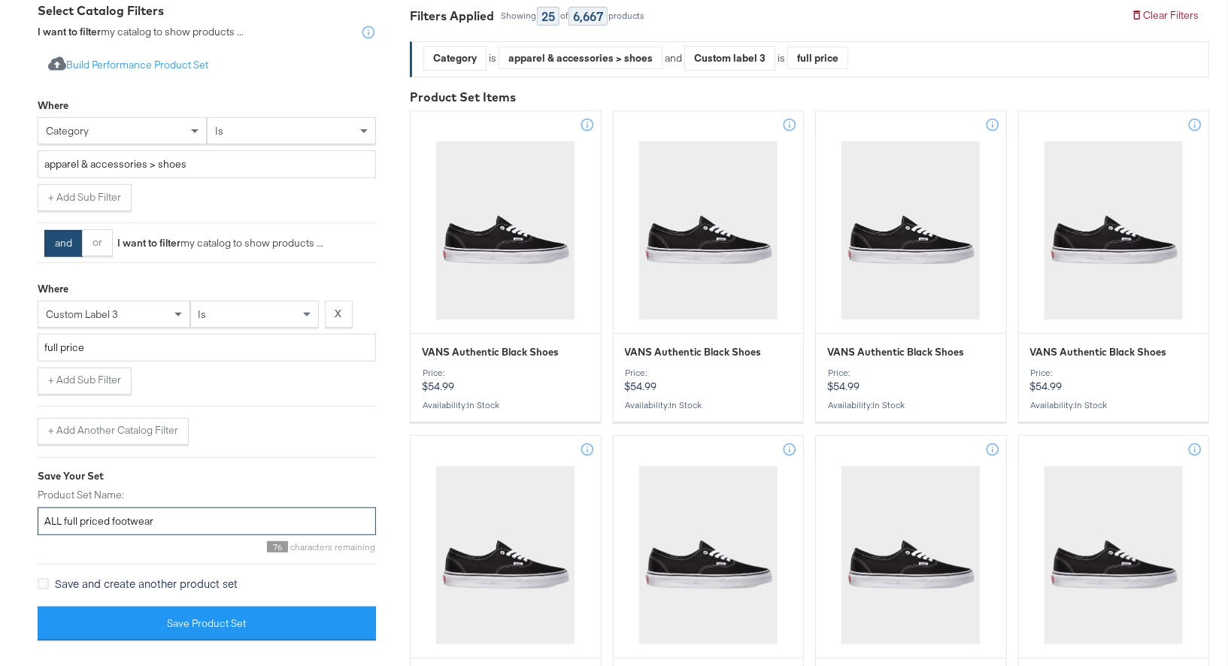
drag, startPoint x: 109, startPoint y: 517, endPoint x: 64, endPoint y: 517, distance: 45.1
click at [64, 517] on input "ALL full priced footwear" at bounding box center [207, 522] width 338 height 28
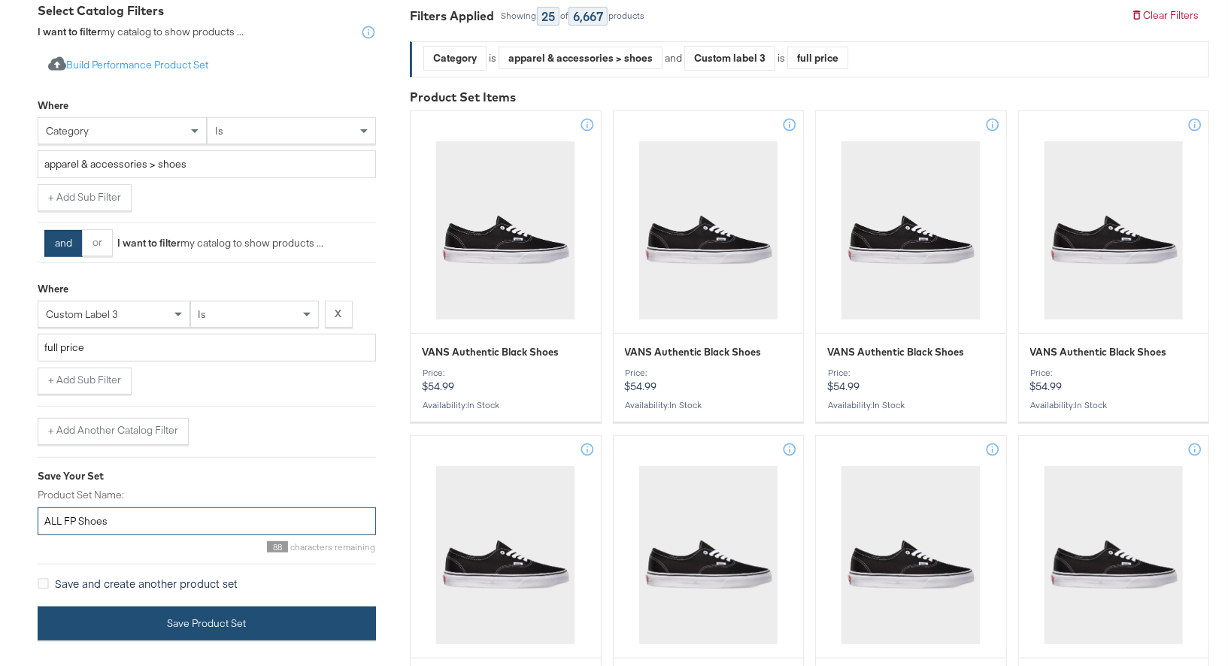
type input "ALL FP Shoes"
click at [222, 617] on button "Save Product Set" at bounding box center [207, 624] width 338 height 34
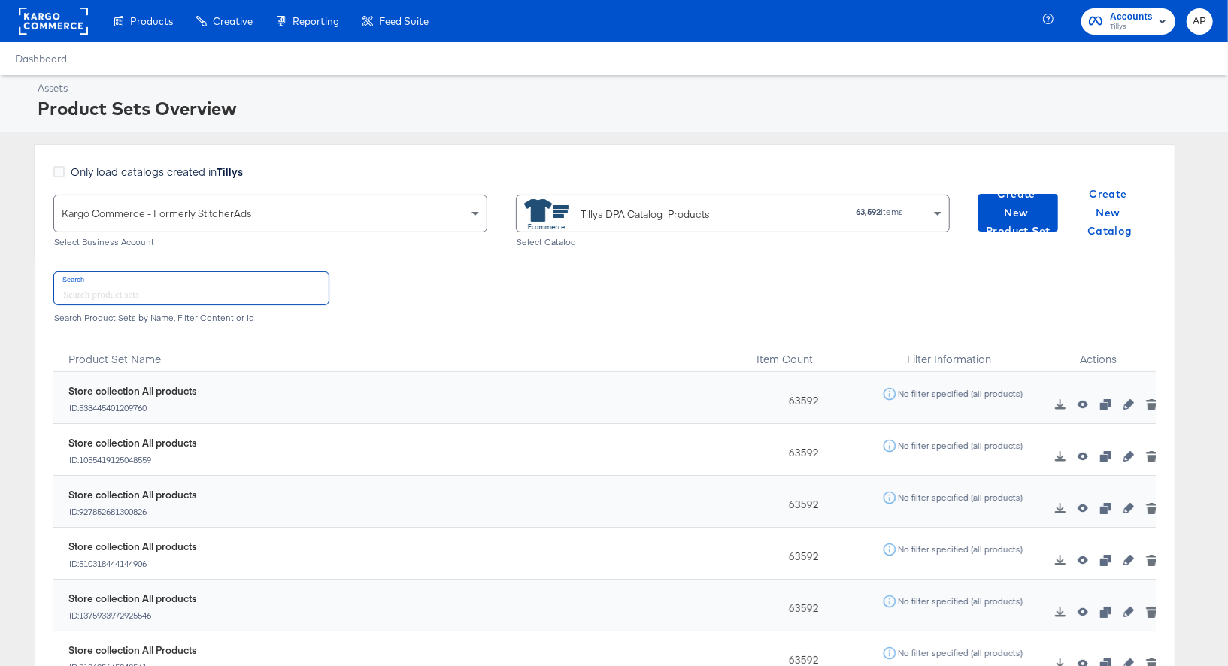
click at [141, 297] on input "text" at bounding box center [191, 288] width 274 height 32
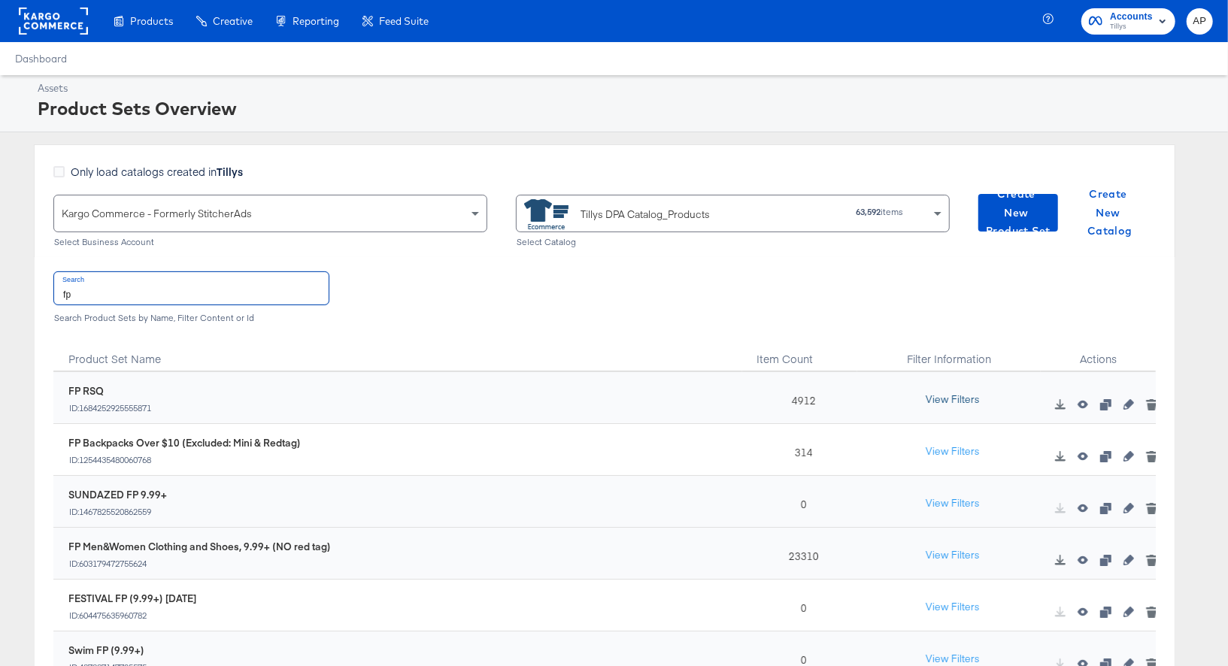
type input "fp"
click at [944, 399] on button "View Filters" at bounding box center [952, 400] width 75 height 27
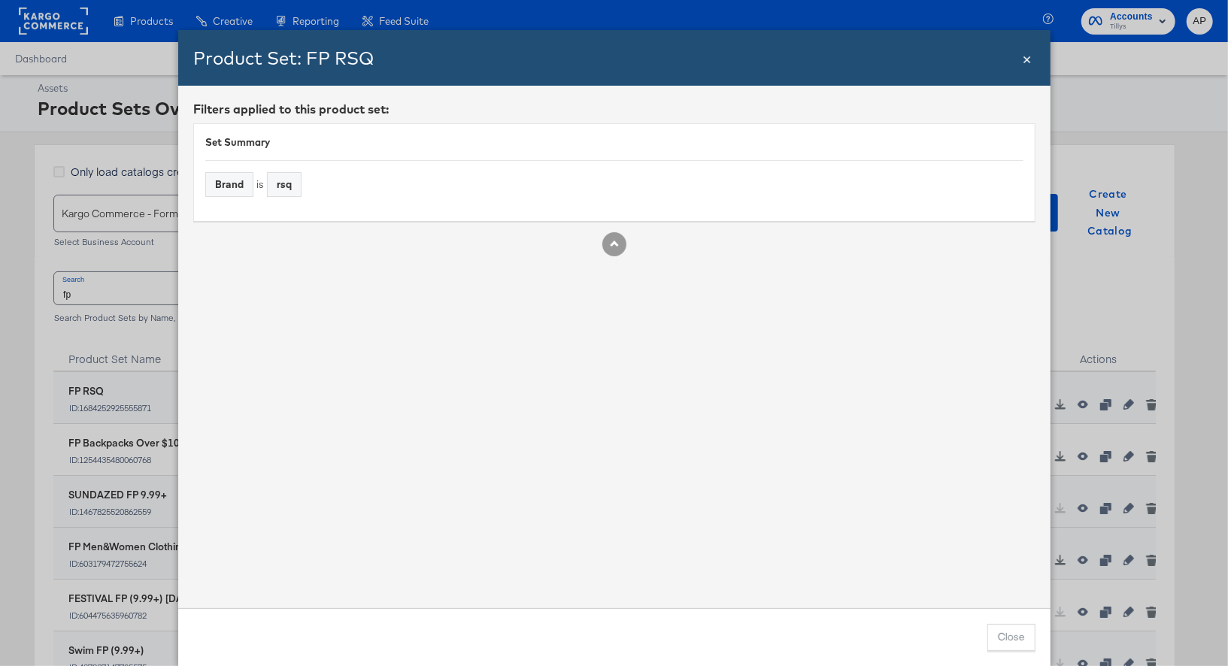
click at [1028, 63] on span "×" at bounding box center [1027, 57] width 9 height 20
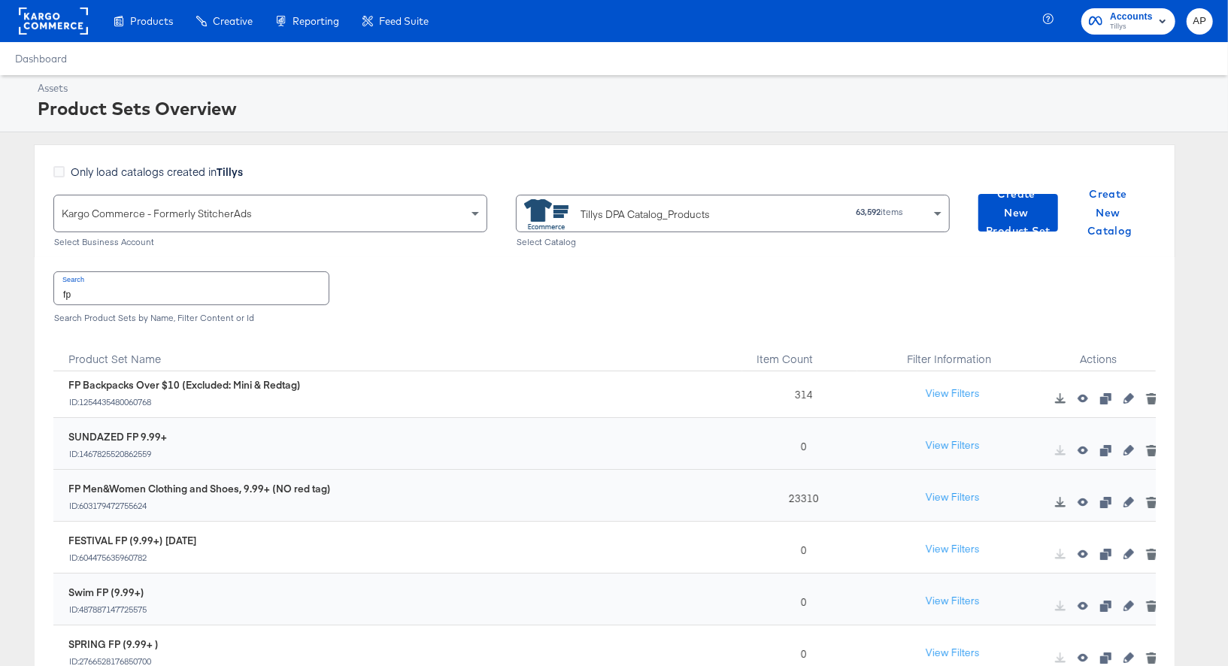
scroll to position [62, 0]
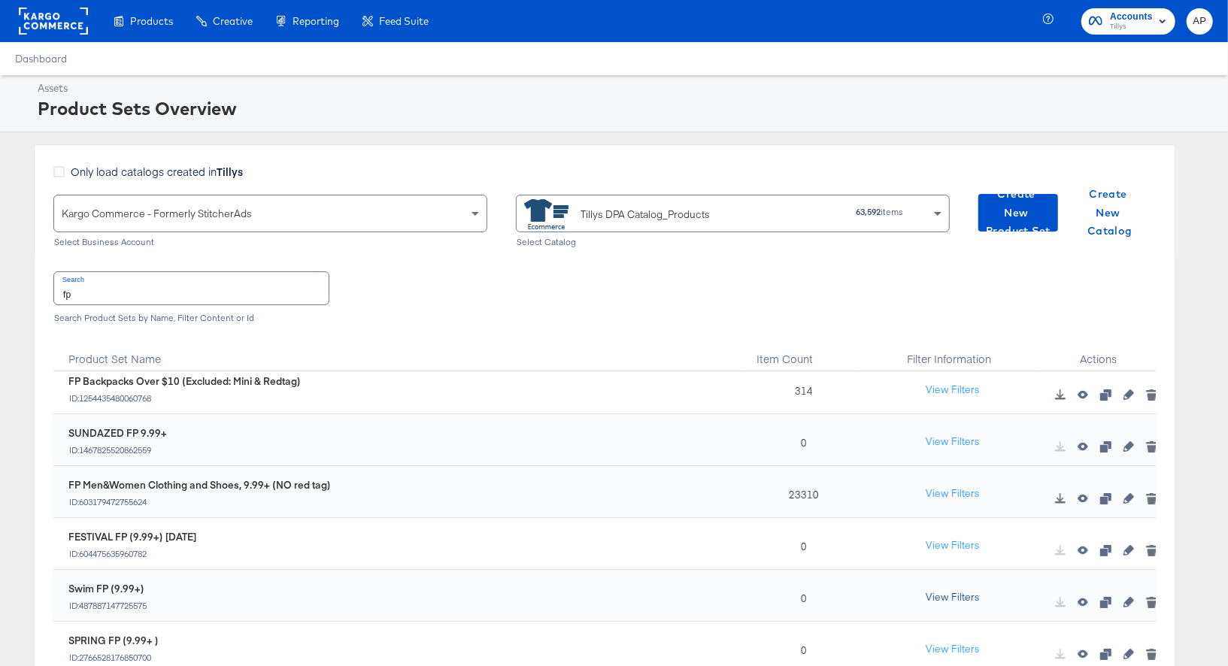
click at [952, 593] on button "View Filters" at bounding box center [952, 597] width 75 height 27
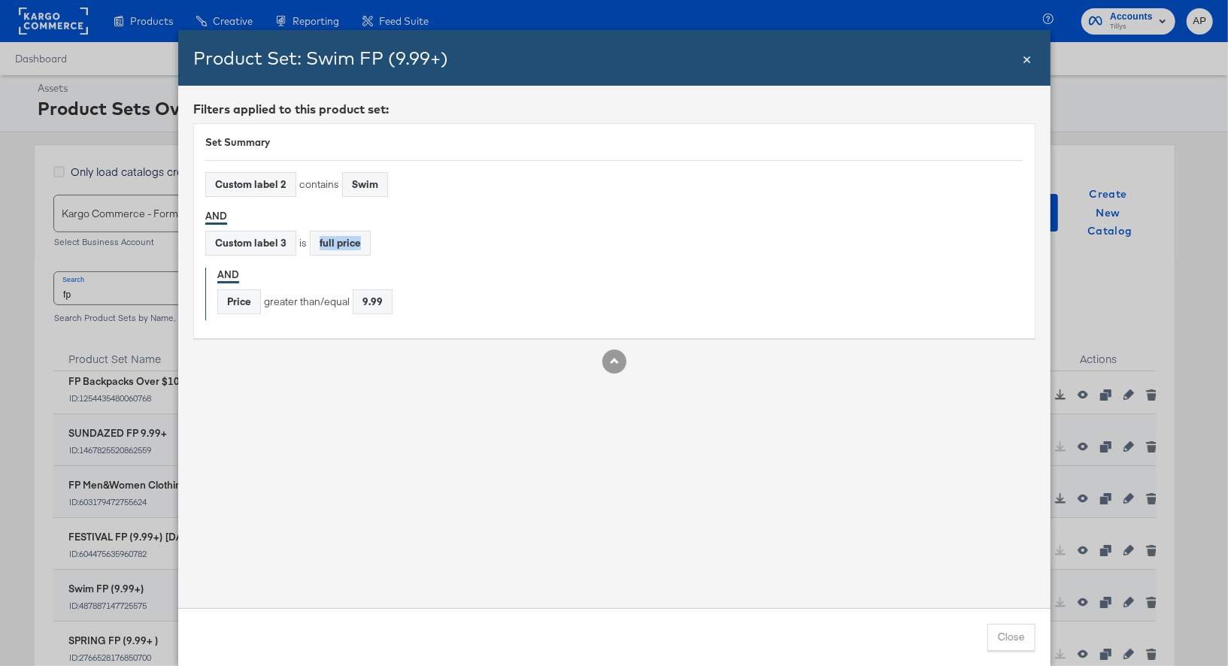
drag, startPoint x: 360, startPoint y: 241, endPoint x: 316, endPoint y: 241, distance: 44.4
click at [316, 241] on div "full price" at bounding box center [340, 243] width 59 height 23
copy div "full price"
click at [1026, 62] on span "×" at bounding box center [1027, 57] width 9 height 20
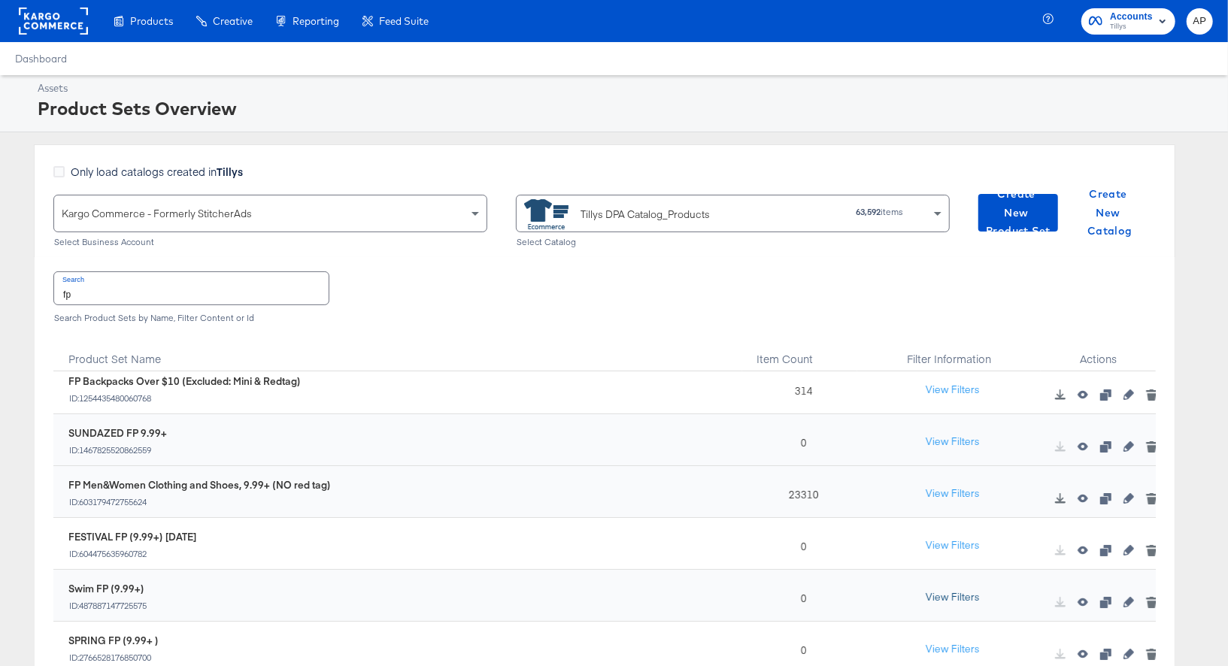
scroll to position [0, 0]
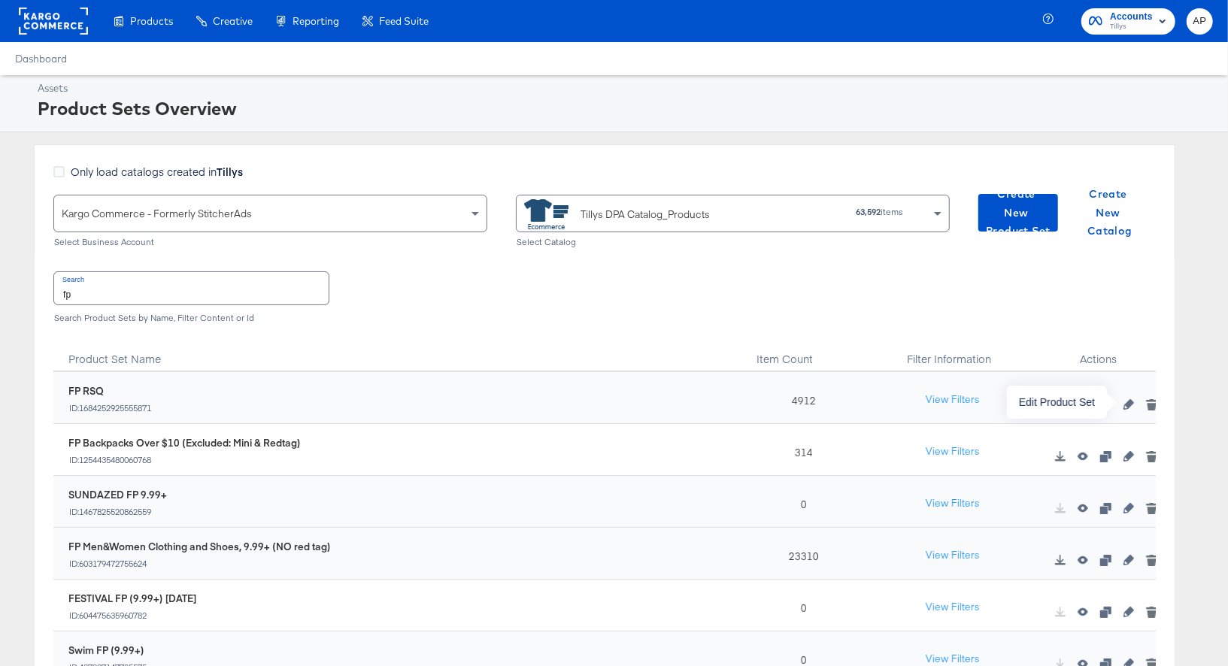
click at [1127, 405] on icon "button" at bounding box center [1129, 404] width 11 height 11
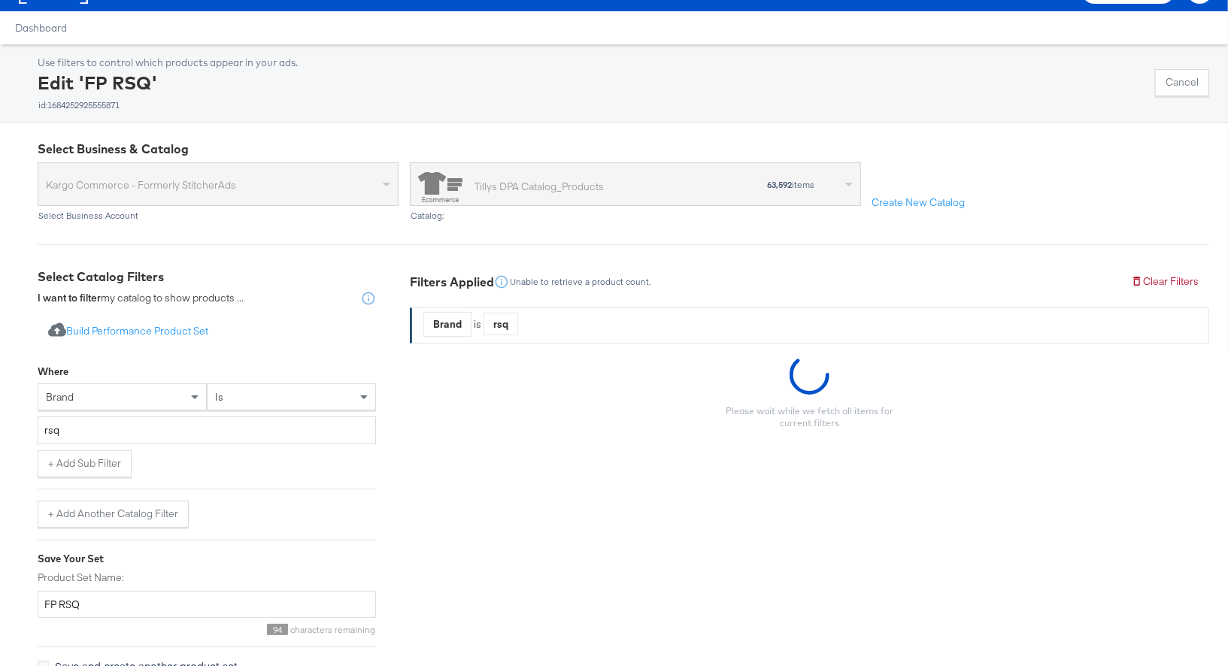
scroll to position [102, 0]
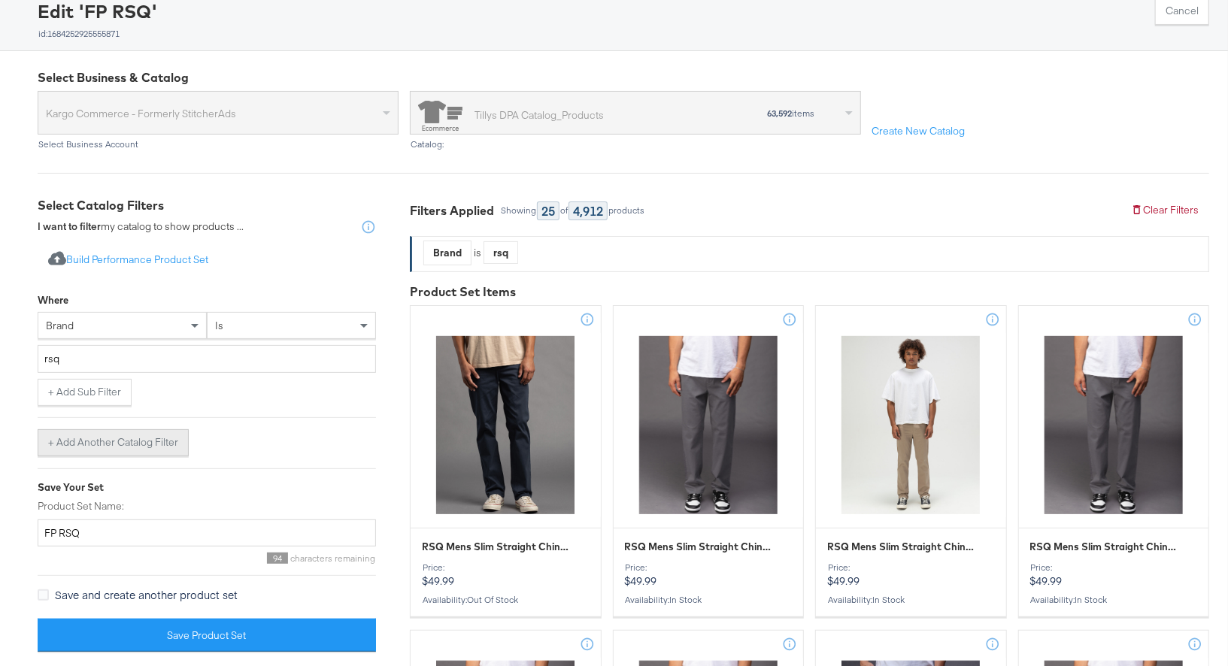
click at [89, 442] on button "+ Add Another Catalog Filter" at bounding box center [113, 442] width 151 height 27
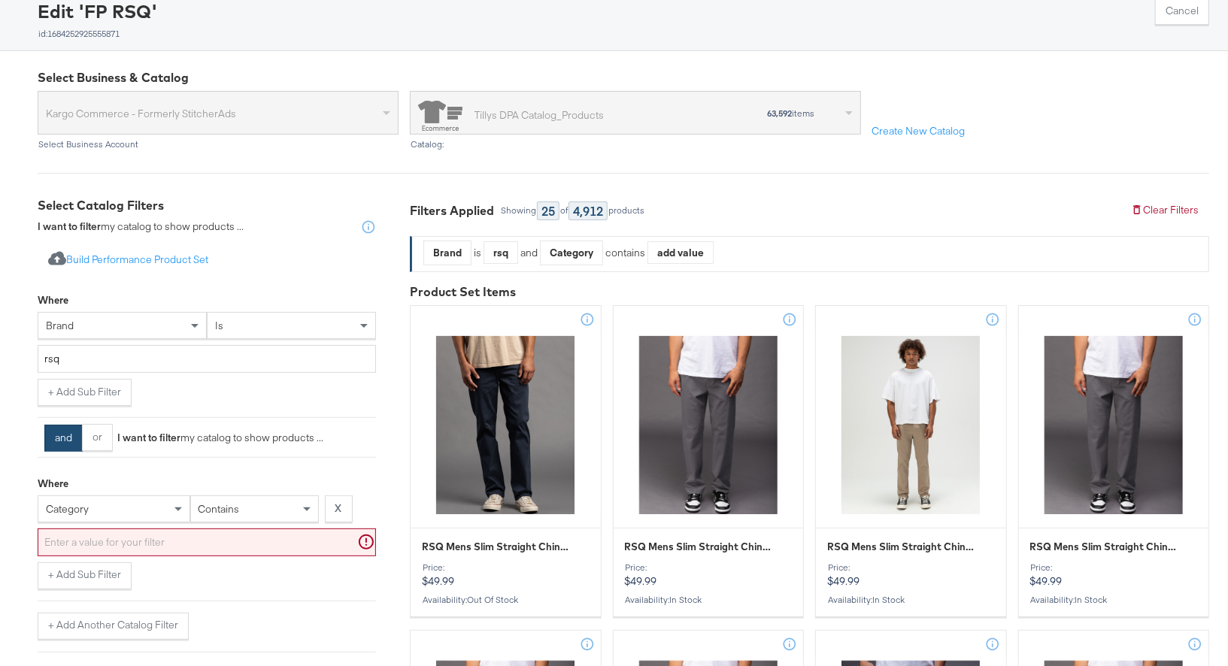
click at [105, 505] on div "category" at bounding box center [113, 509] width 151 height 26
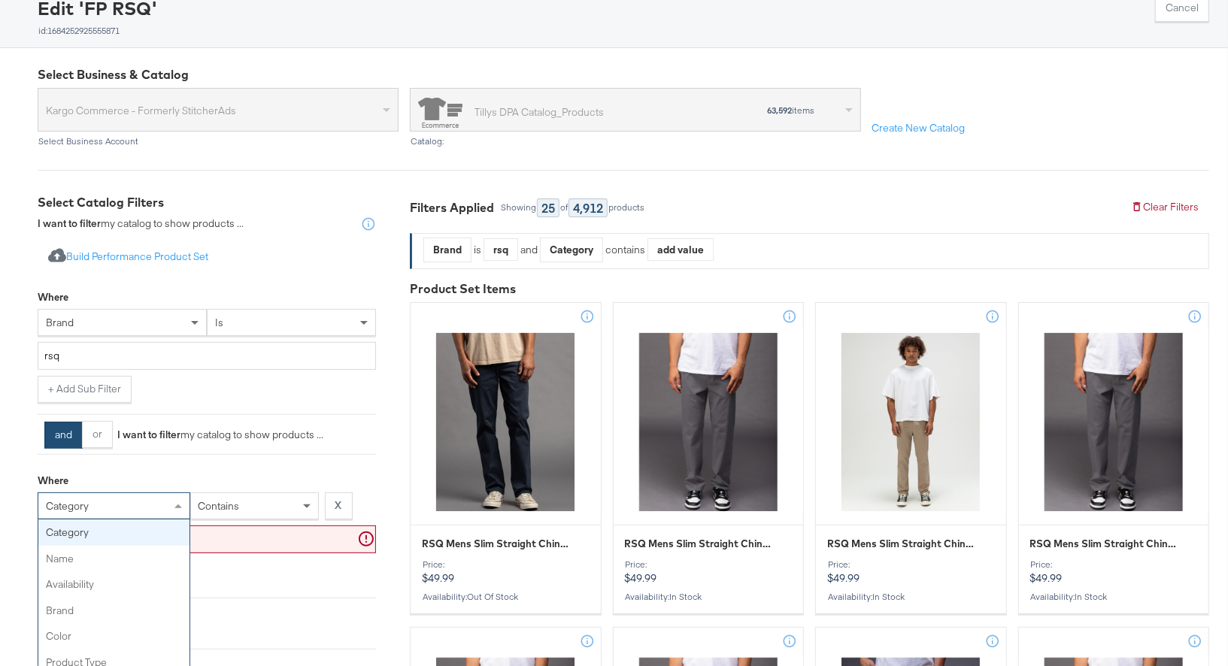
type input "3"
click at [232, 502] on div "is" at bounding box center [254, 506] width 127 height 26
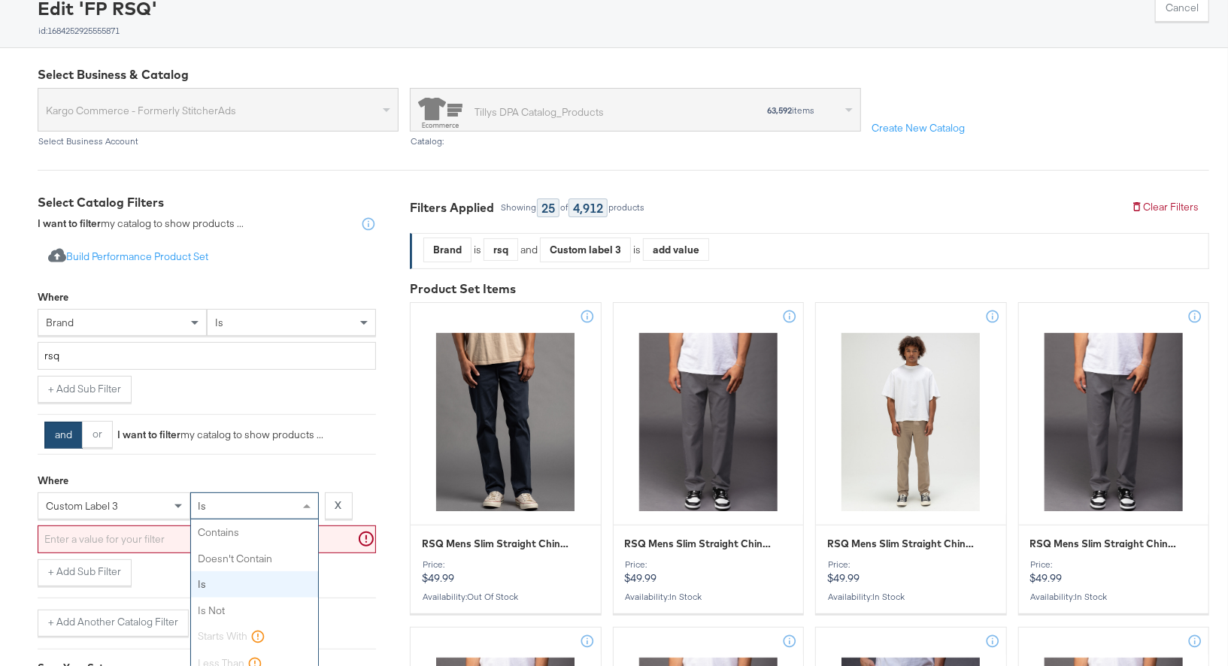
scroll to position [36, 0]
click at [249, 467] on div "Where custom label 3 is contains doesn't contain is is not starts with less tha…" at bounding box center [207, 512] width 338 height 93
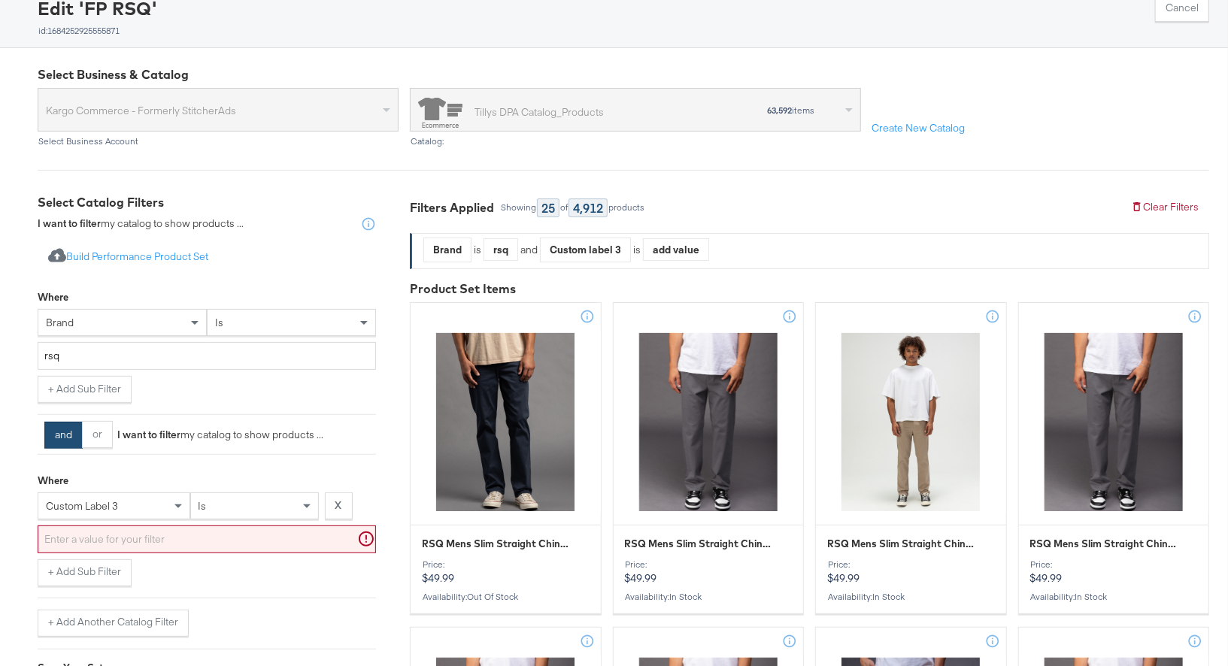
click at [167, 532] on input "text" at bounding box center [207, 540] width 338 height 28
paste input "full price"
type input "full price"
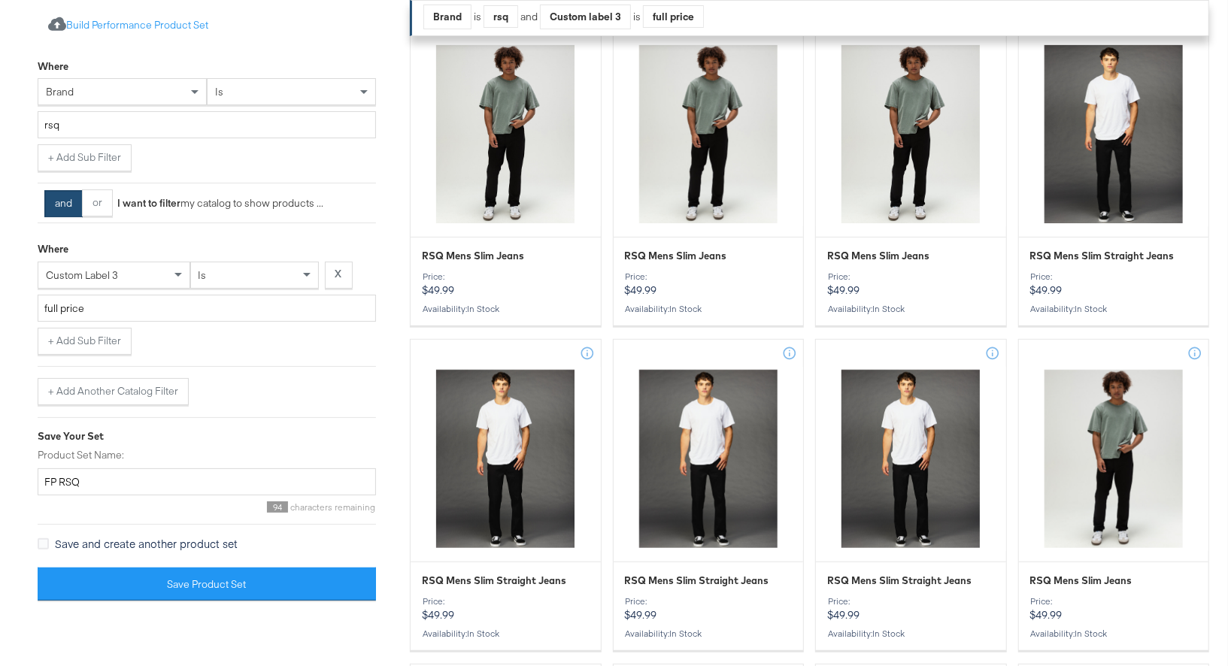
scroll to position [382, 0]
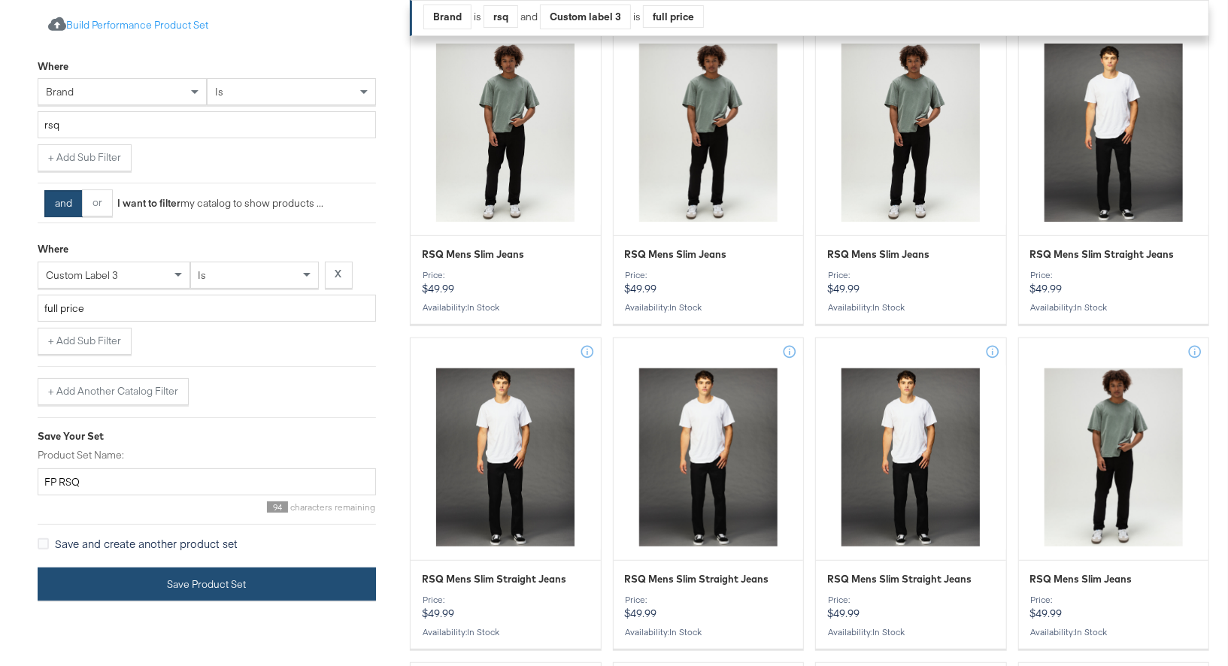
click at [217, 580] on button "Save Product Set" at bounding box center [207, 585] width 338 height 34
